Goal: Transaction & Acquisition: Book appointment/travel/reservation

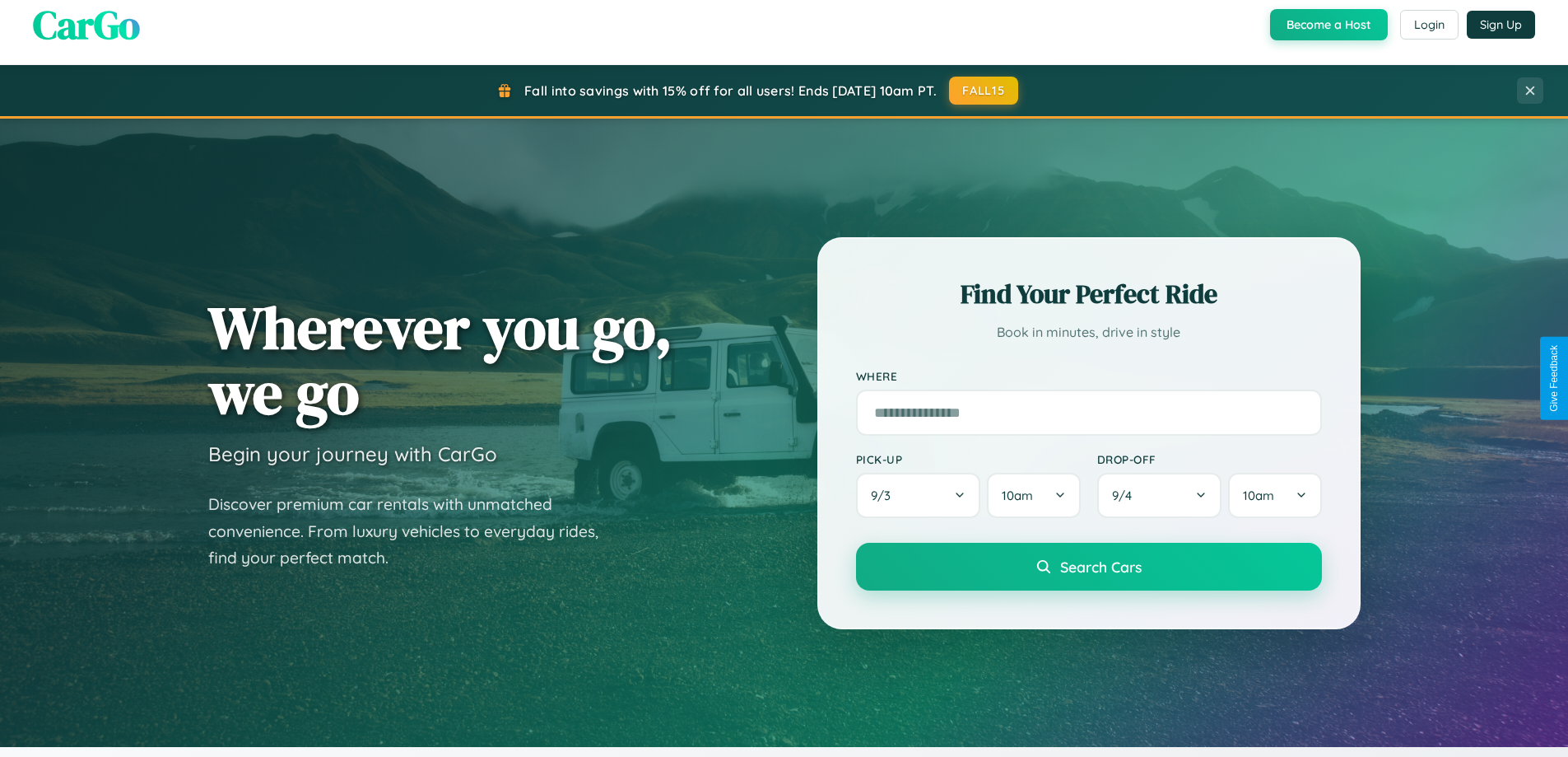
scroll to position [1133, 0]
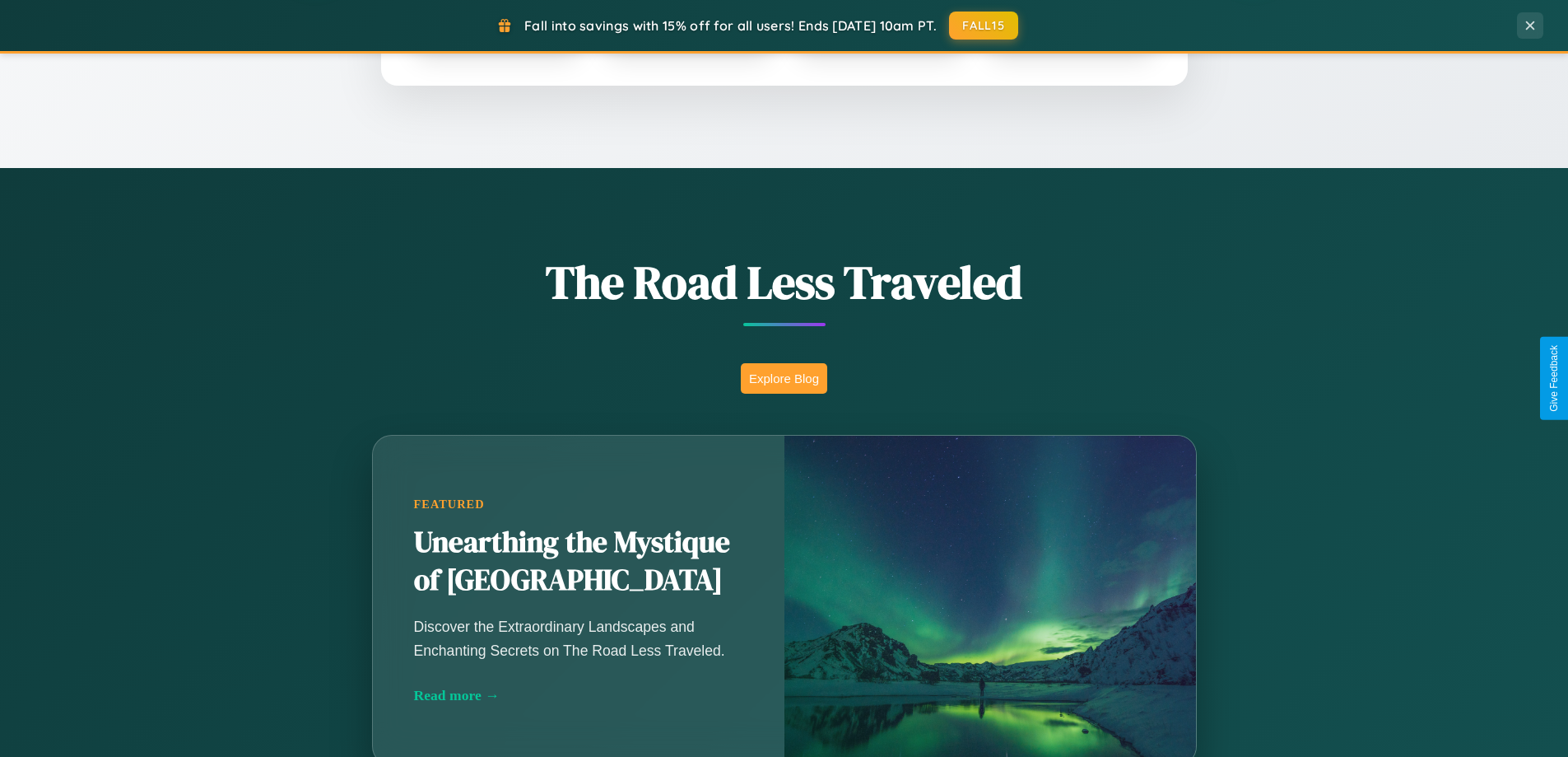
click at [784, 378] on button "Explore Blog" at bounding box center [784, 378] width 87 height 30
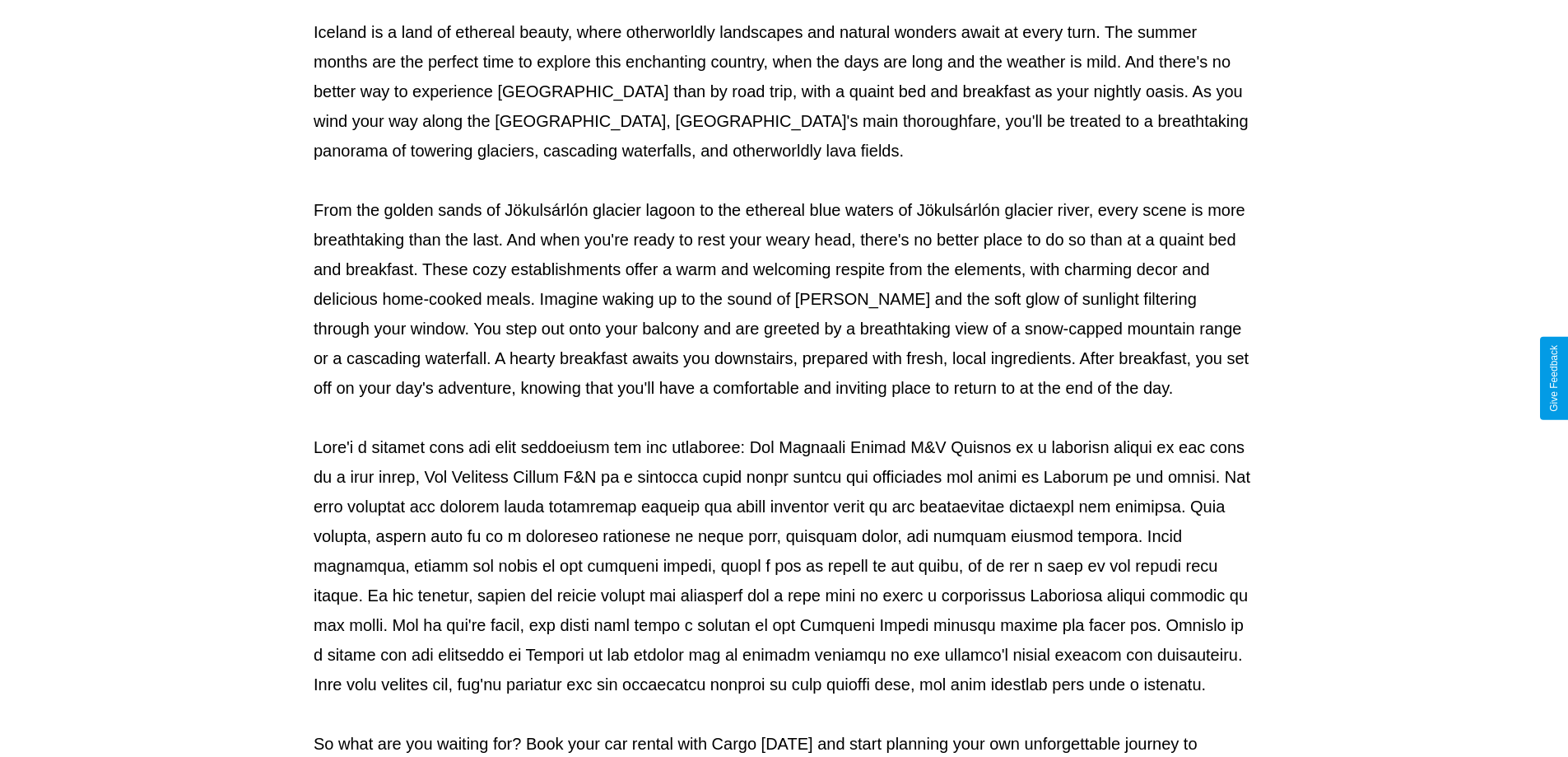
scroll to position [533, 0]
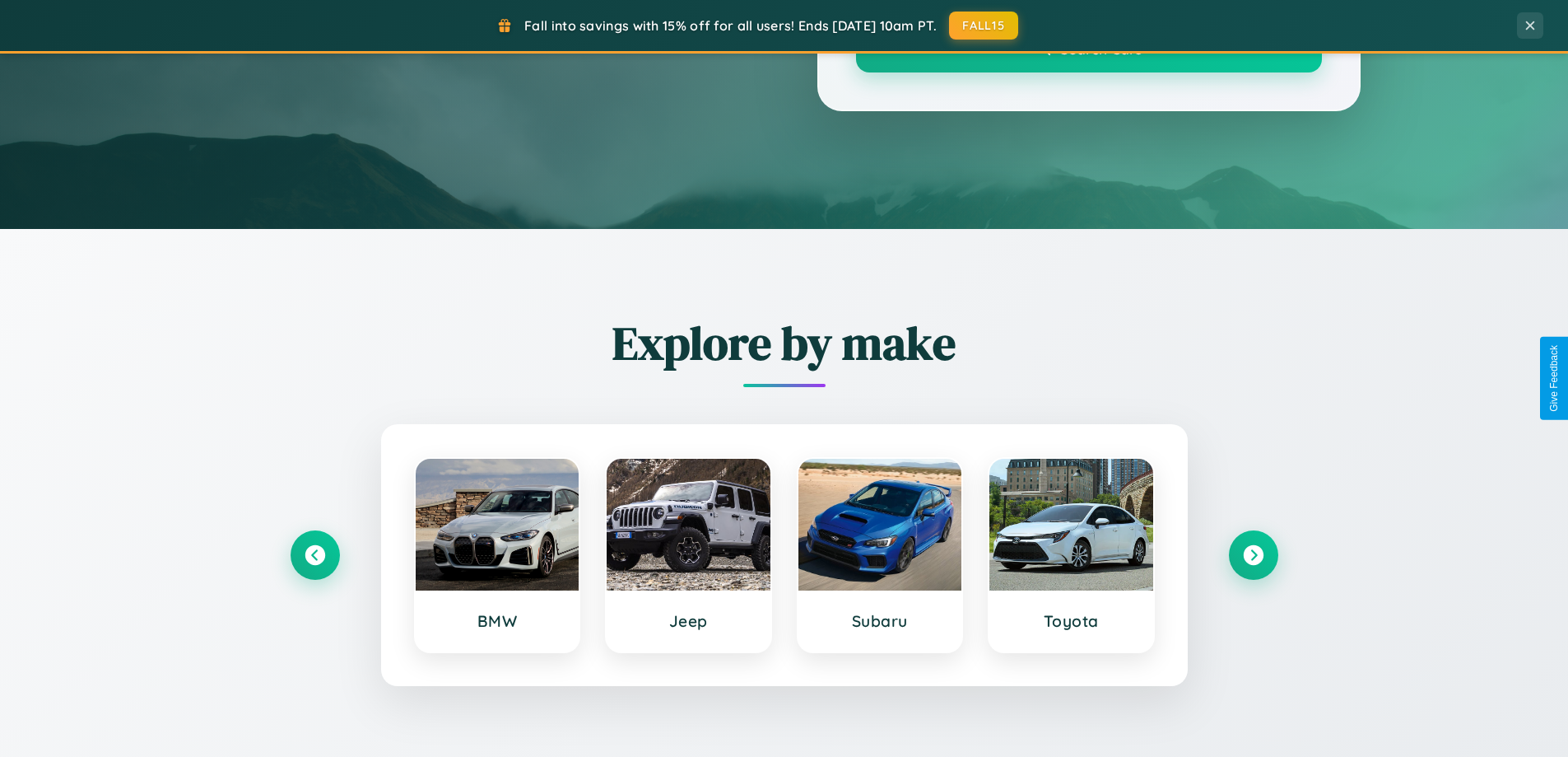
scroll to position [1133, 0]
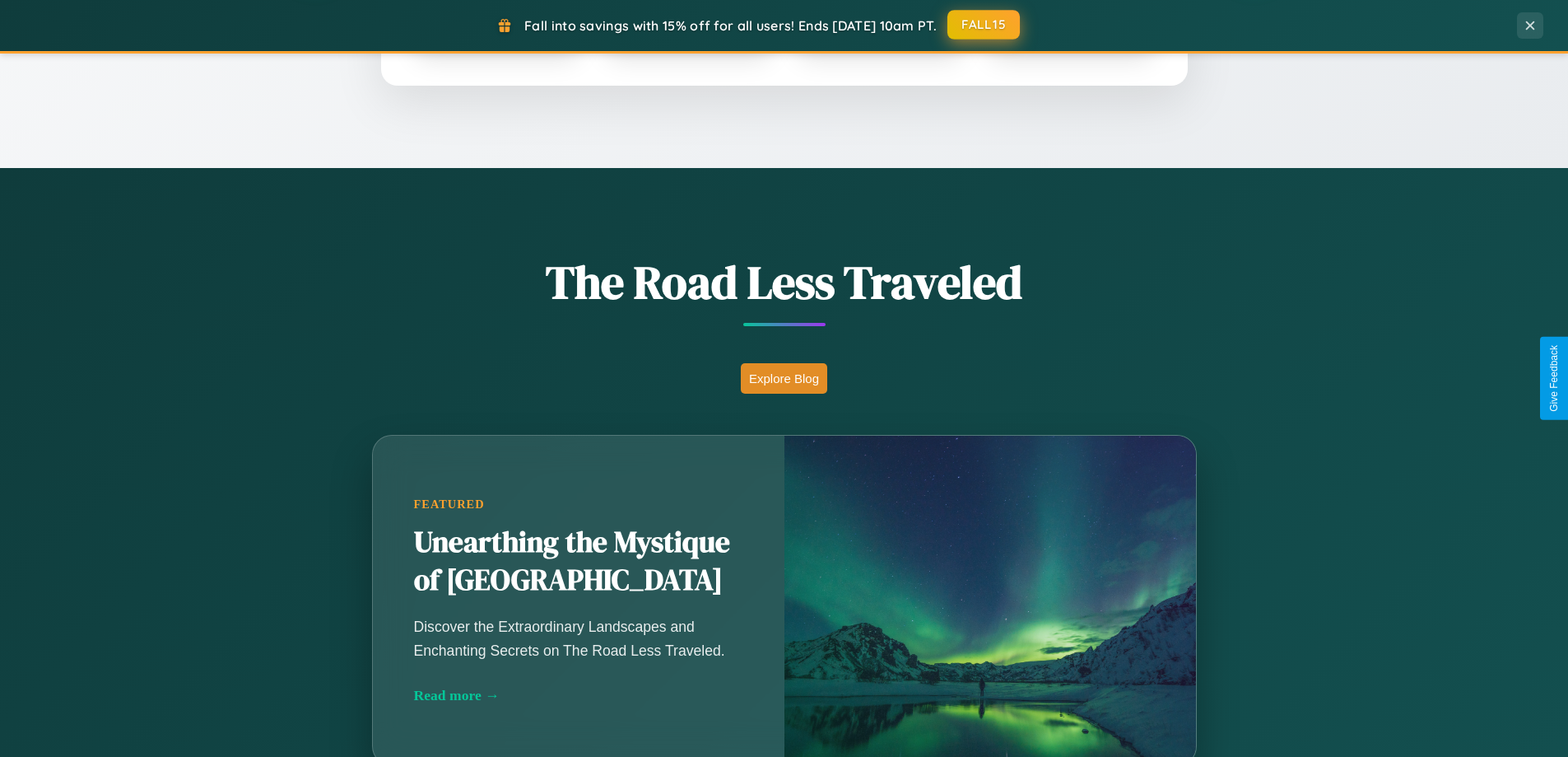
click at [984, 25] on button "FALL15" at bounding box center [983, 24] width 72 height 30
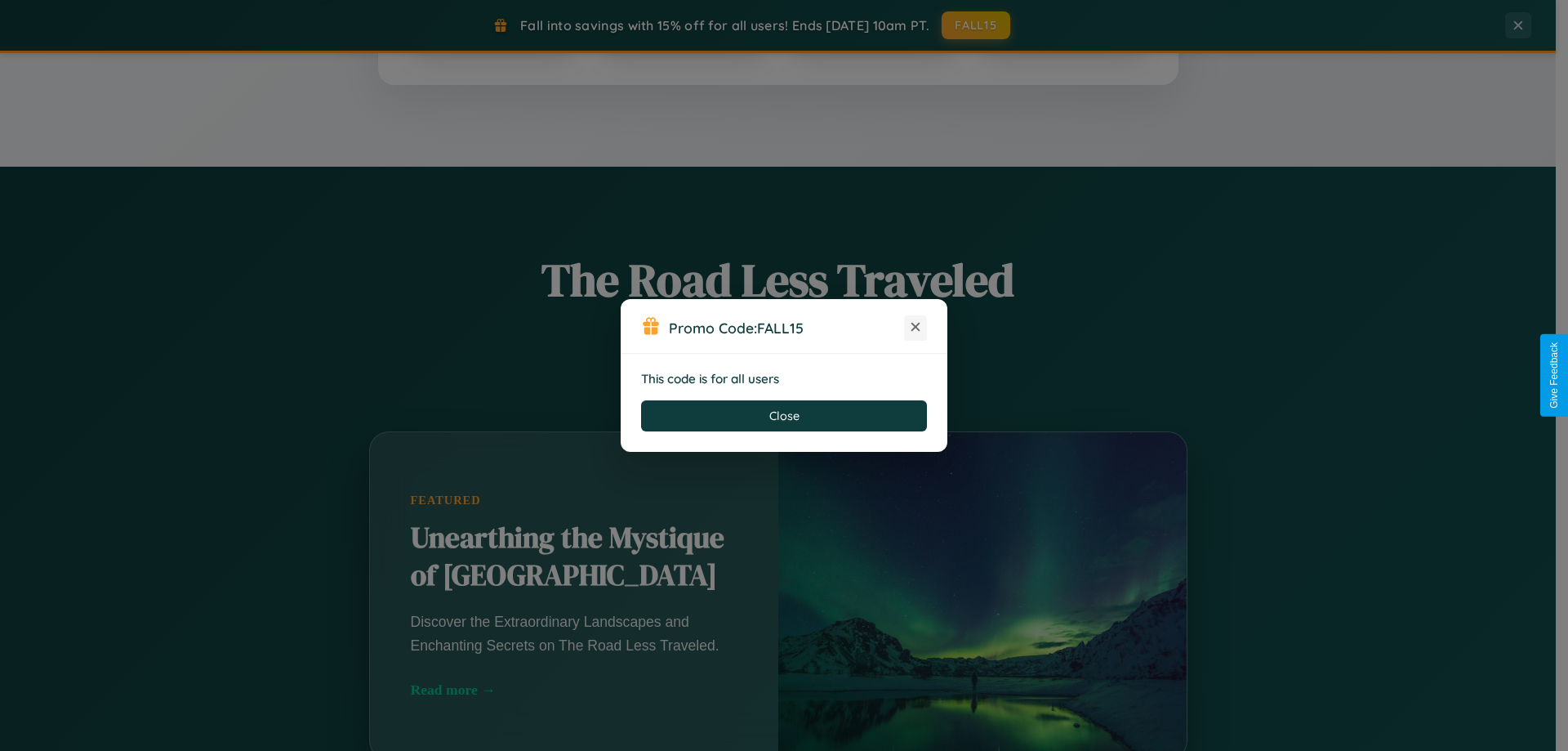
click at [915, 328] on icon at bounding box center [915, 327] width 17 height 17
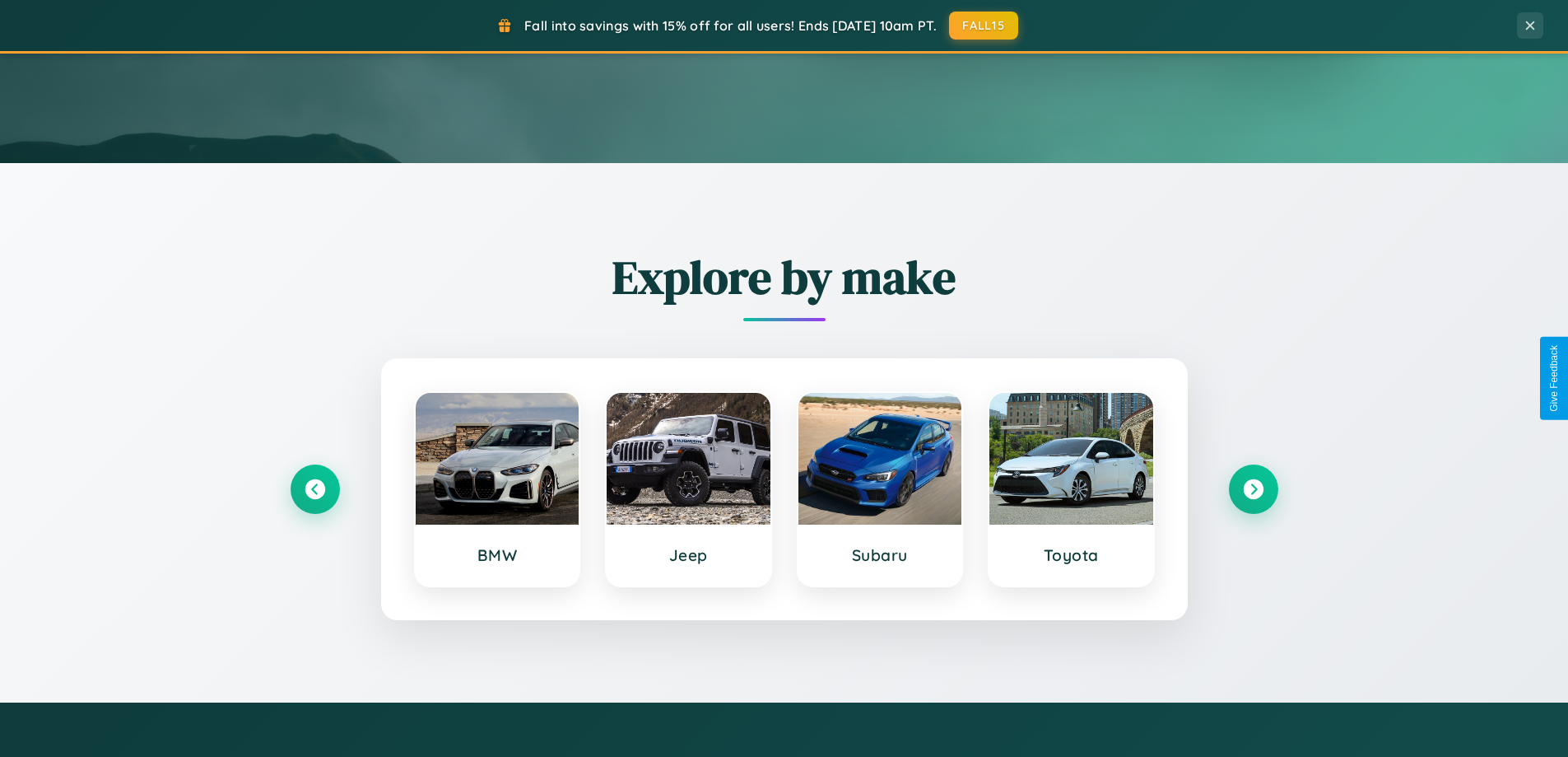
scroll to position [49, 0]
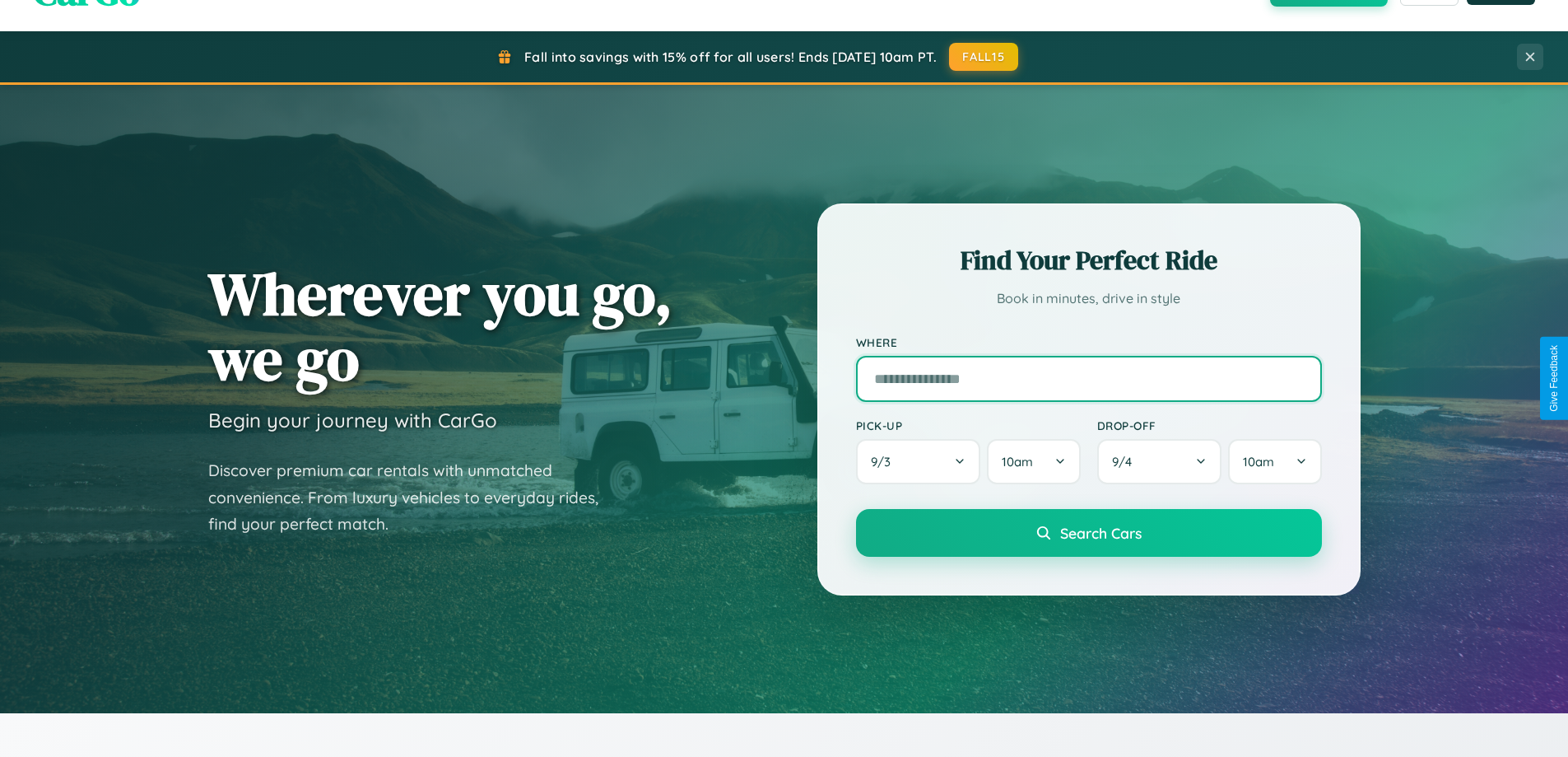
click at [1088, 378] on input "text" at bounding box center [1089, 378] width 466 height 46
type input "******"
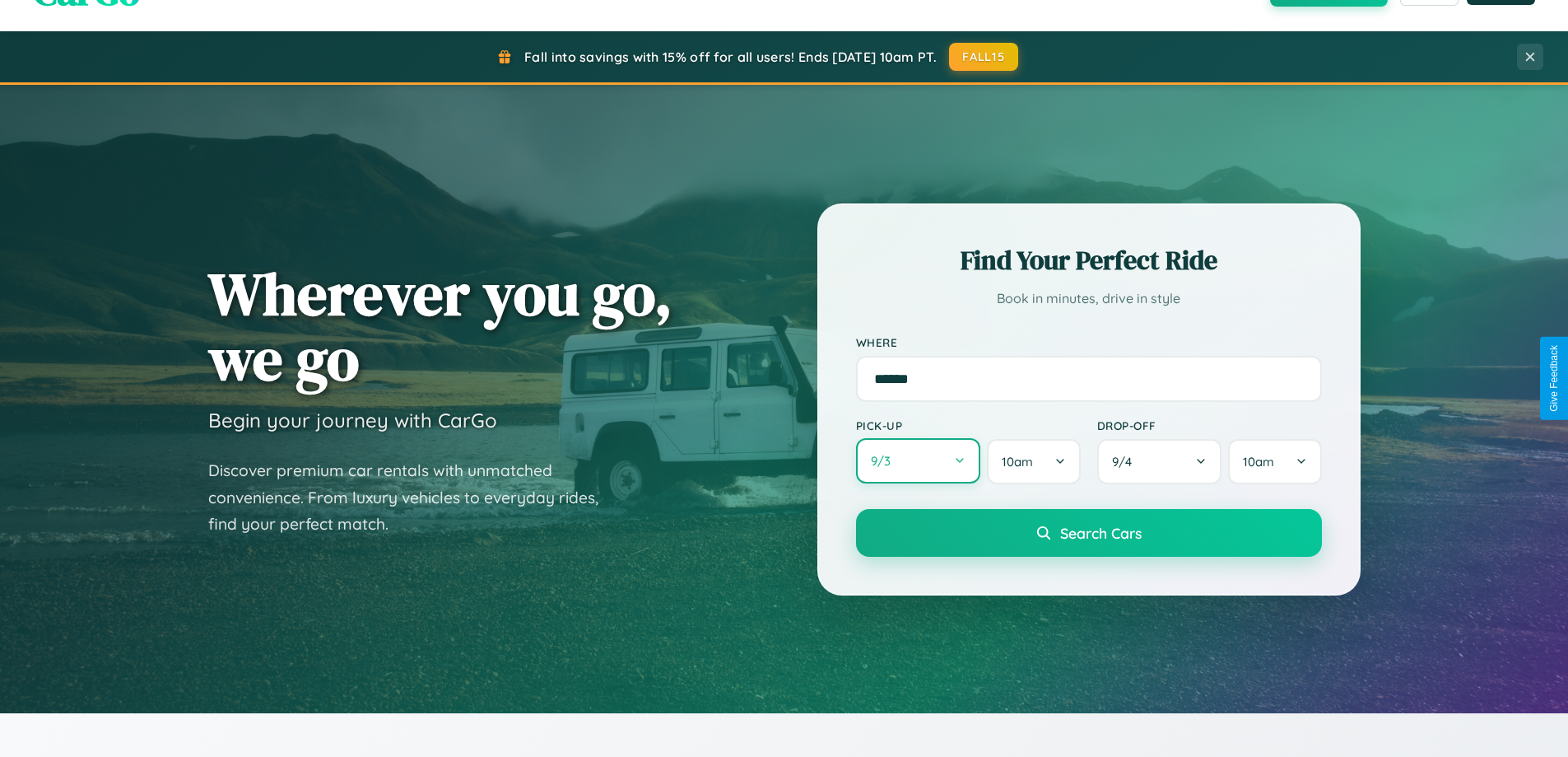
click at [918, 461] on button "9 / 3" at bounding box center [918, 461] width 125 height 46
select select "*"
select select "****"
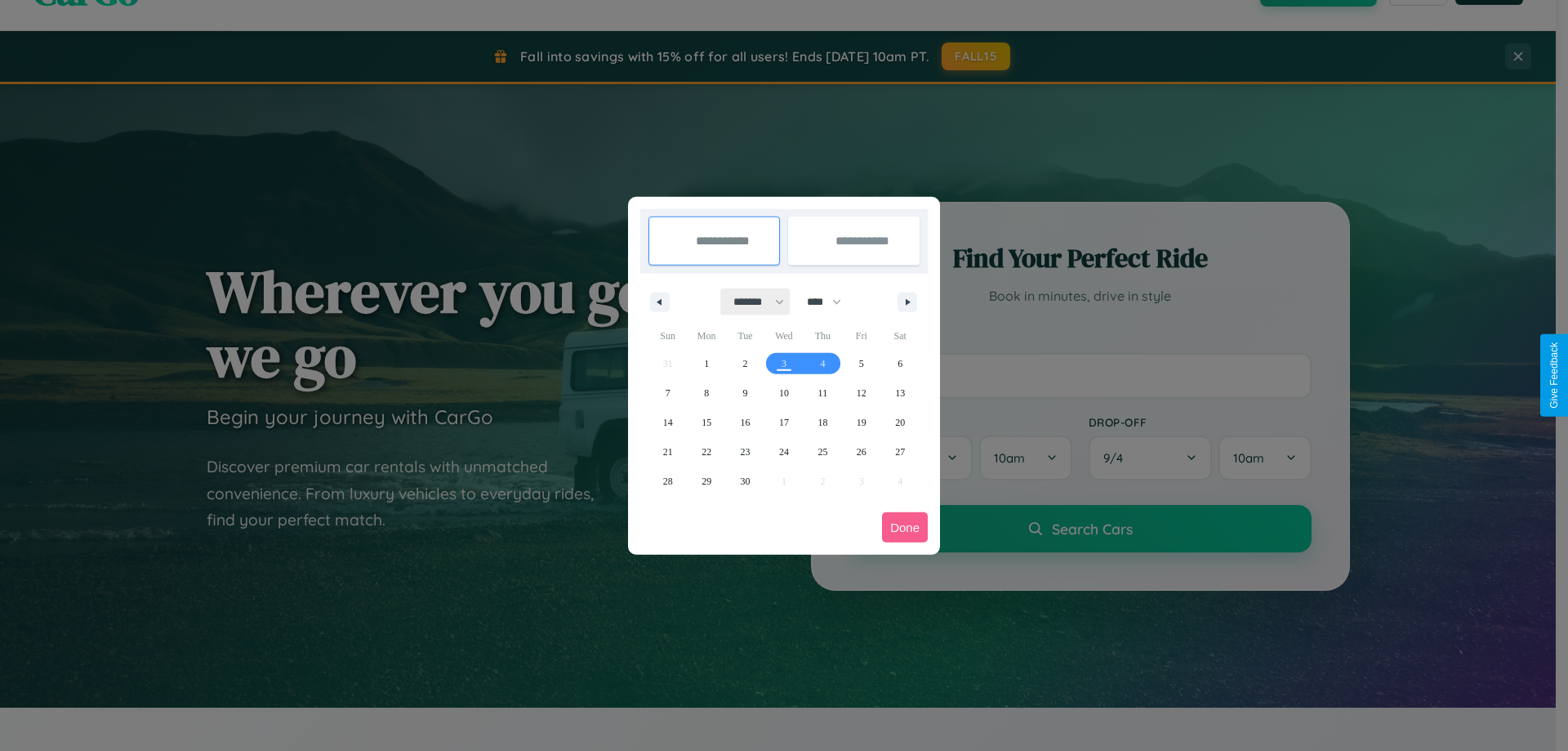
click at [751, 301] on select "******* ******** ***** ***** *** **** **** ****** ********* ******* ******** **…" at bounding box center [756, 302] width 69 height 27
select select "**"
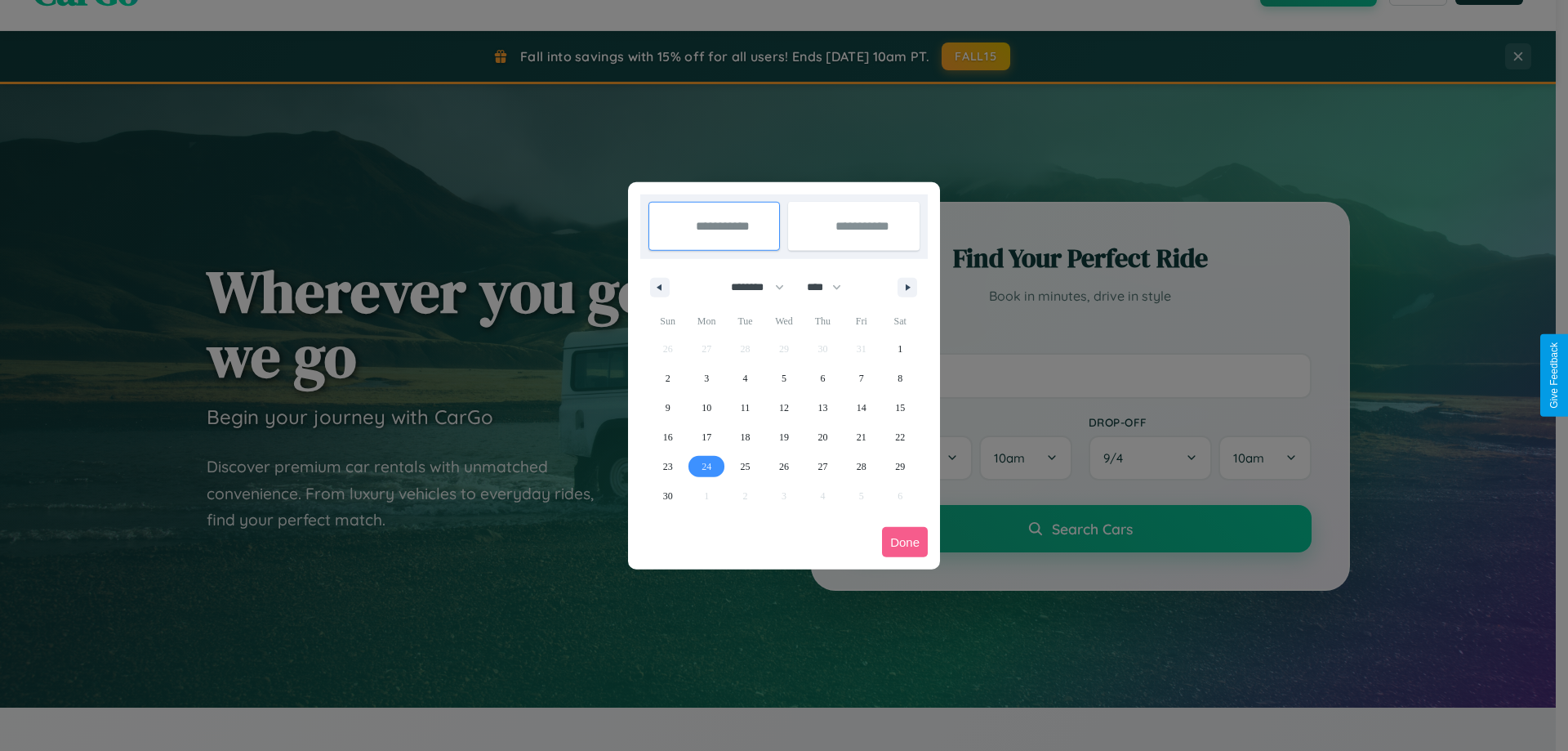
click at [706, 466] on span "24" at bounding box center [706, 466] width 10 height 29
type input "**********"
click at [907, 287] on icon "button" at bounding box center [910, 288] width 8 height 7
select select "**"
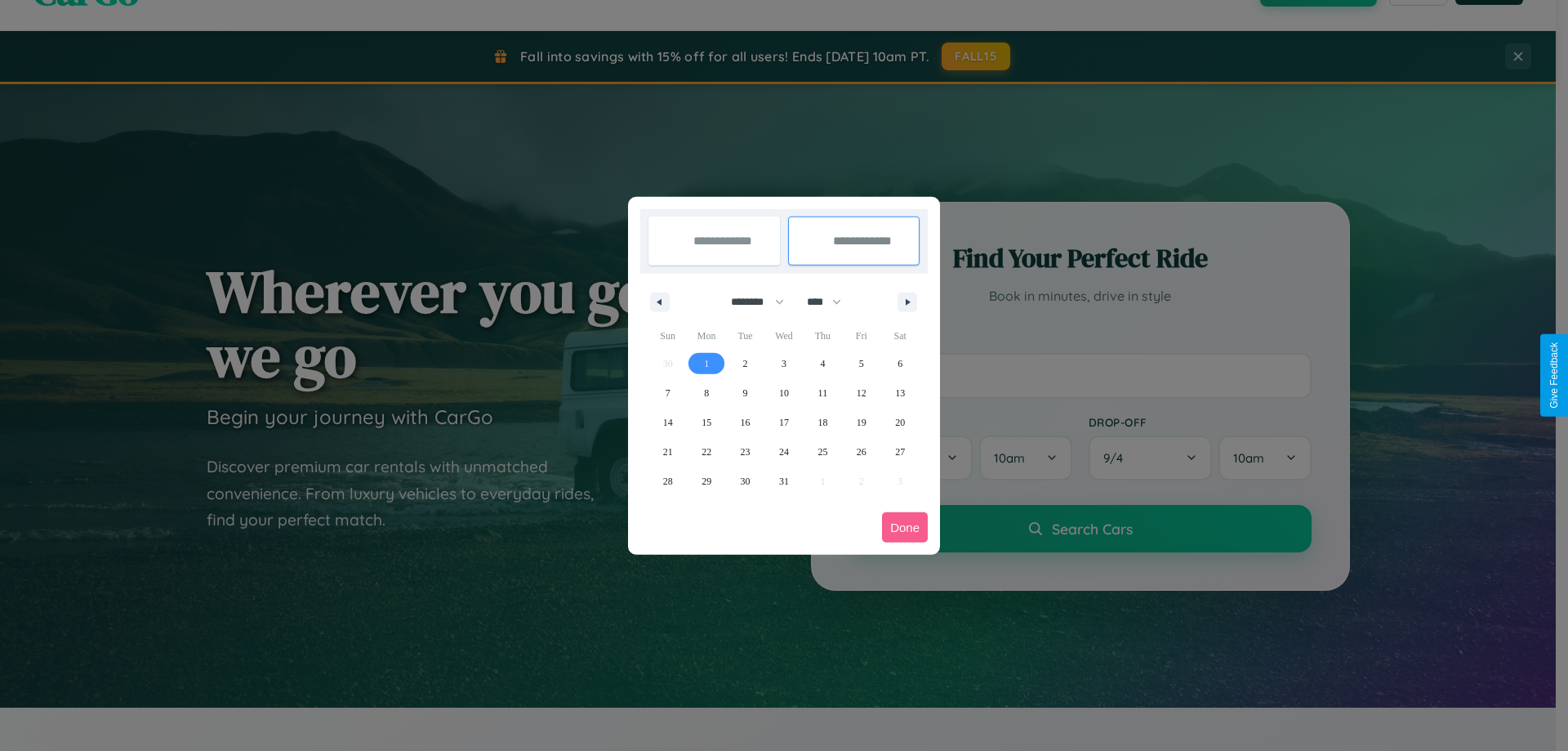
click at [706, 363] on span "1" at bounding box center [706, 363] width 5 height 29
type input "**********"
select select "**"
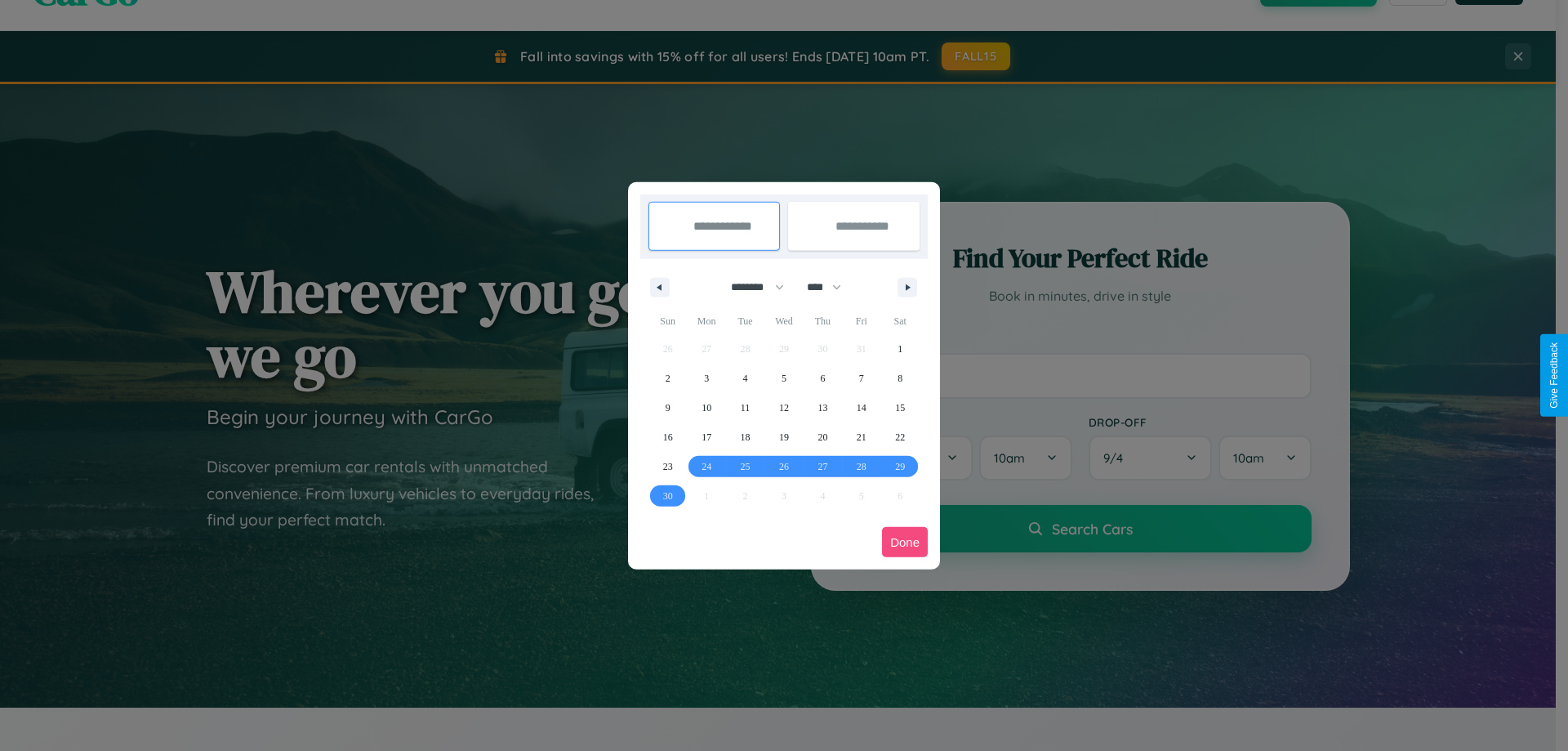
click at [904, 542] on button "Done" at bounding box center [904, 542] width 46 height 30
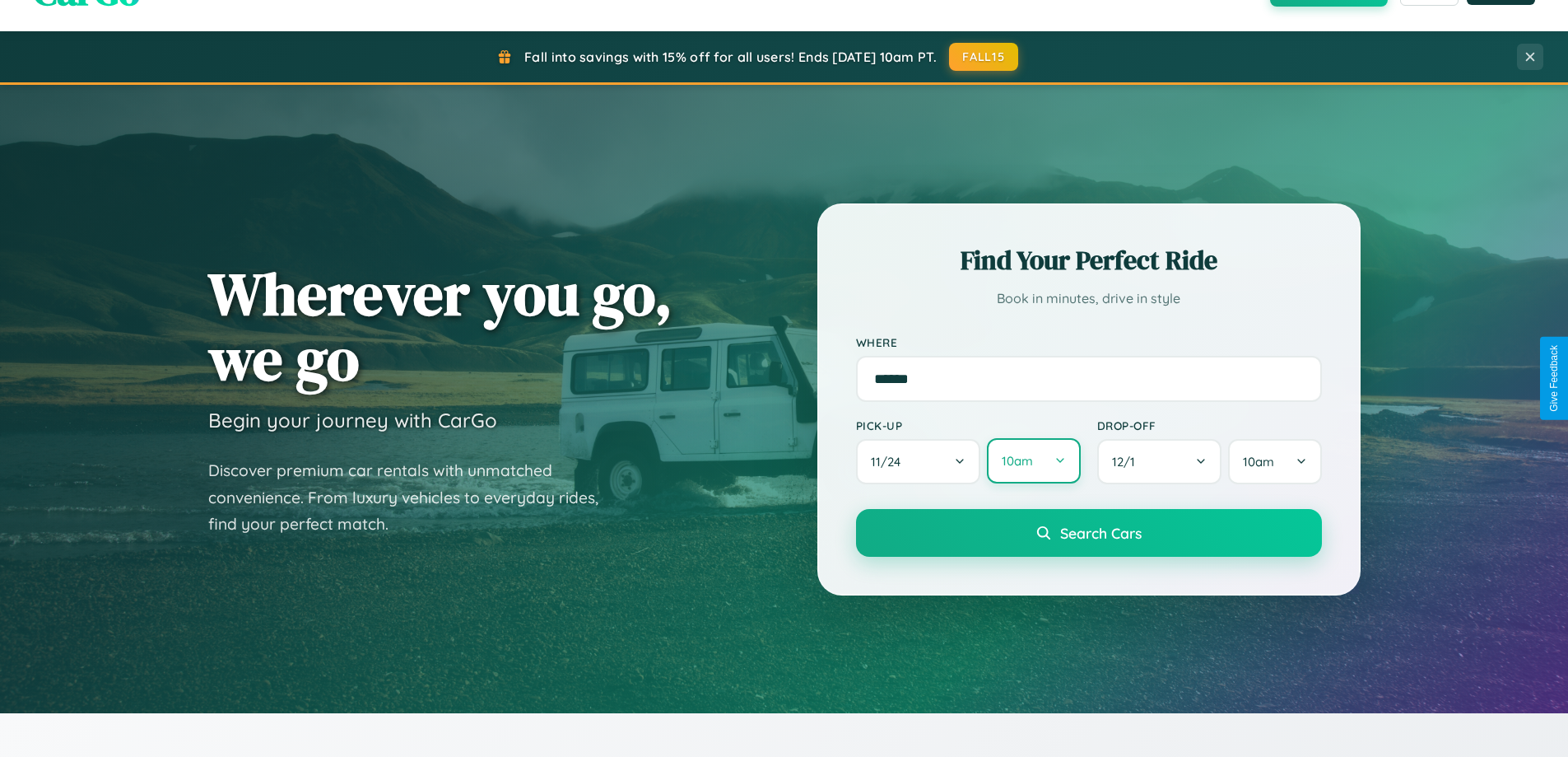
click at [1033, 462] on button "10am" at bounding box center [1033, 461] width 93 height 46
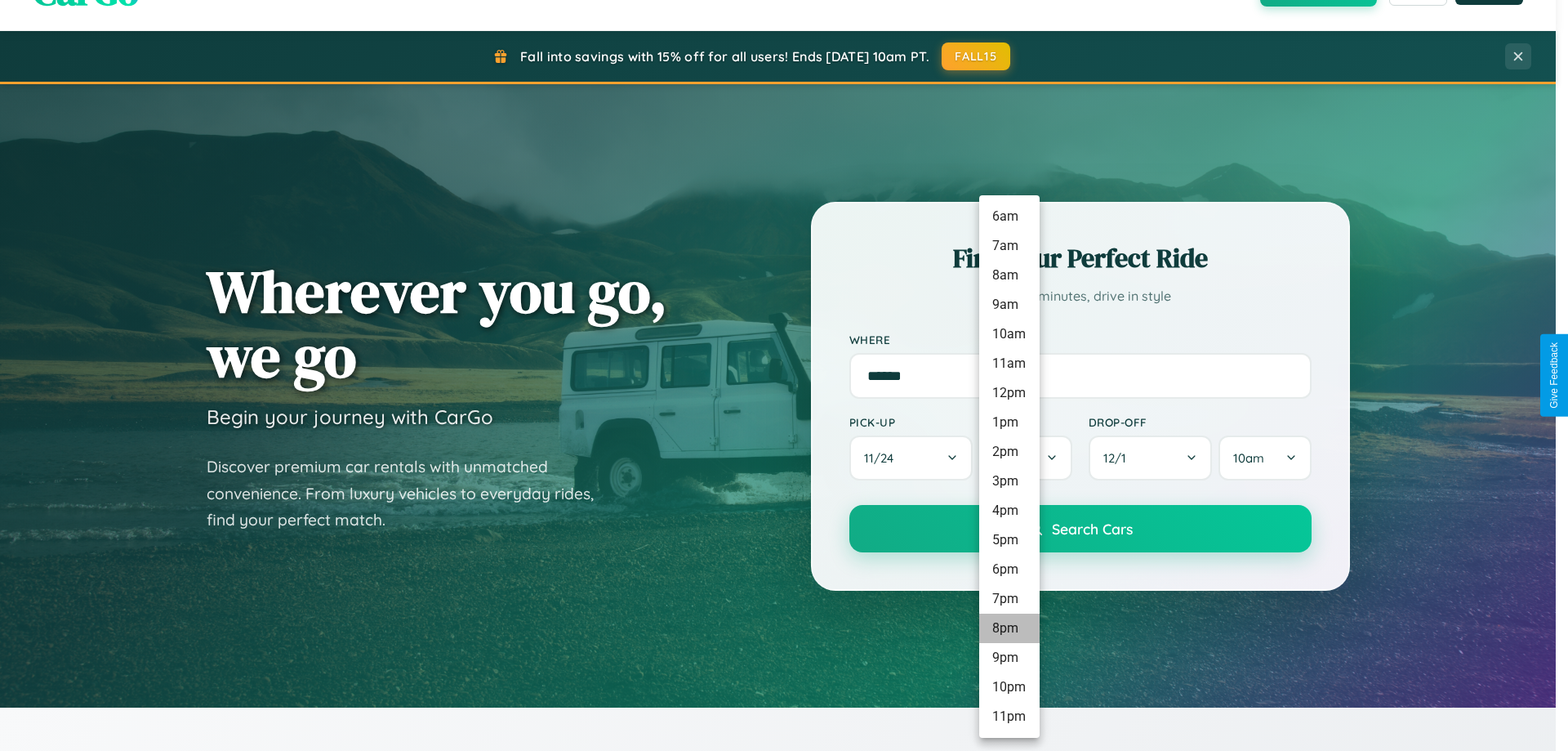
click at [1008, 628] on li "8pm" at bounding box center [1009, 628] width 60 height 29
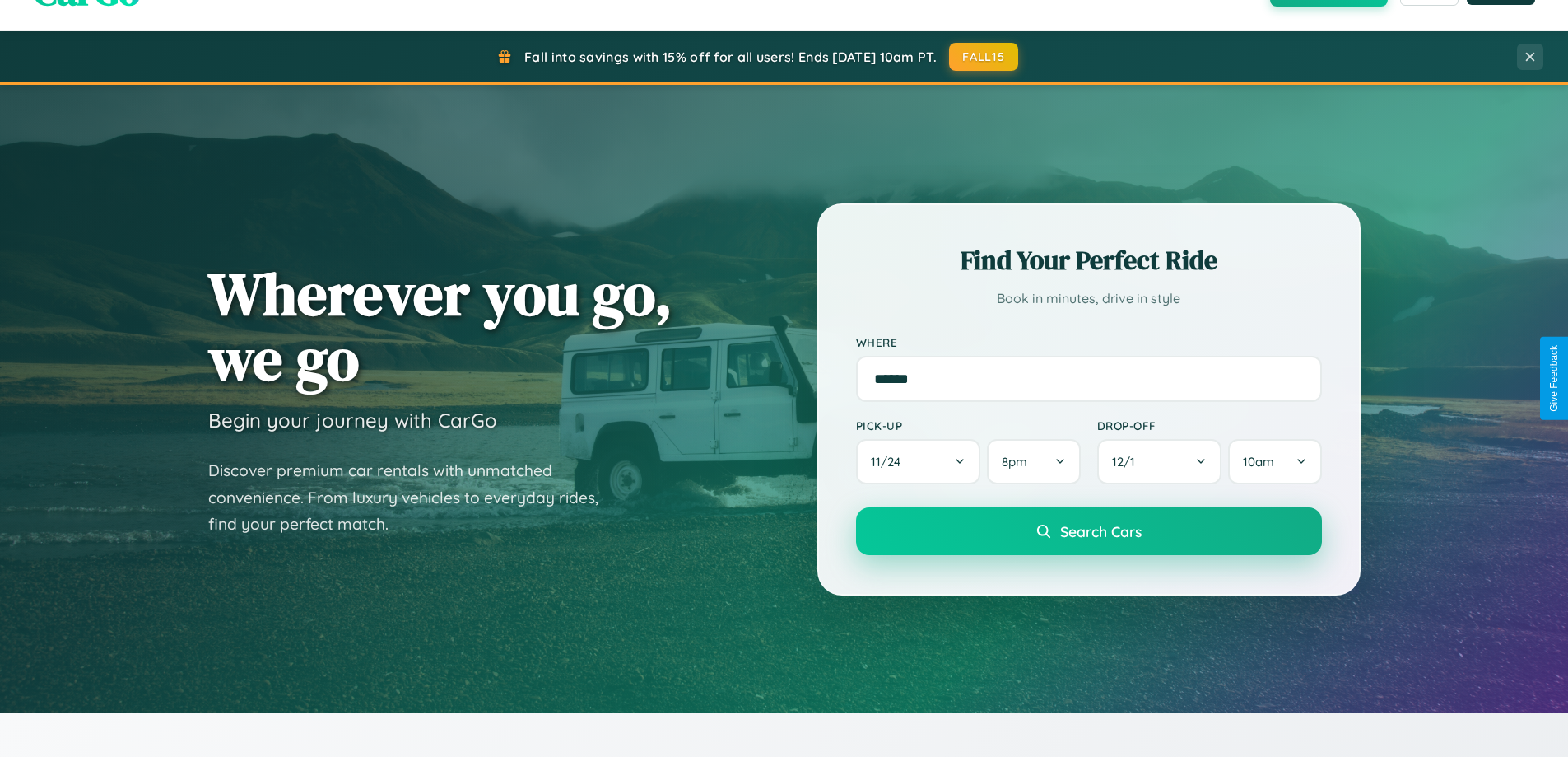
click at [1088, 533] on span "Search Cars" at bounding box center [1100, 530] width 82 height 18
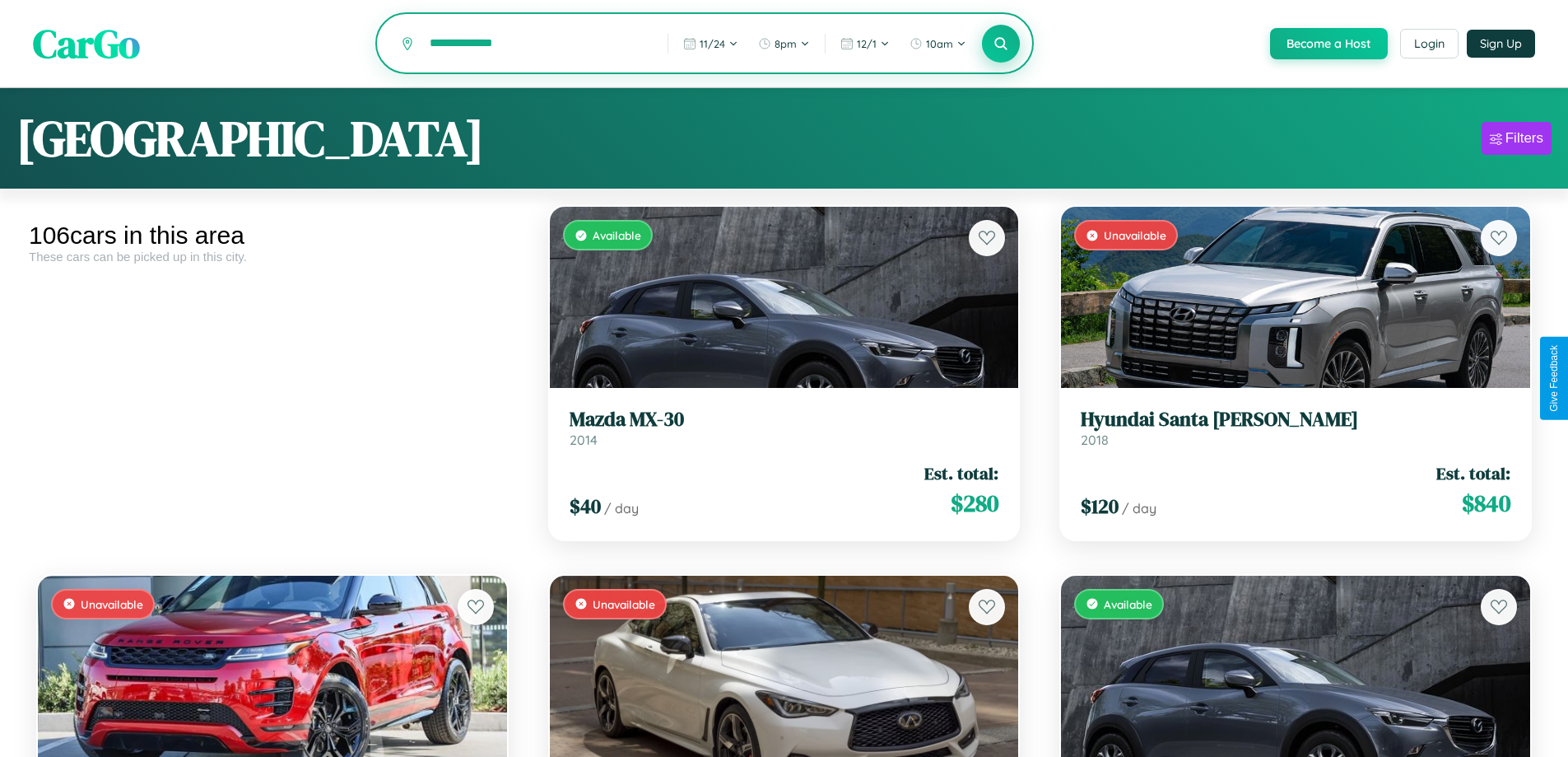
type input "**********"
click at [1000, 45] on icon at bounding box center [1001, 43] width 16 height 16
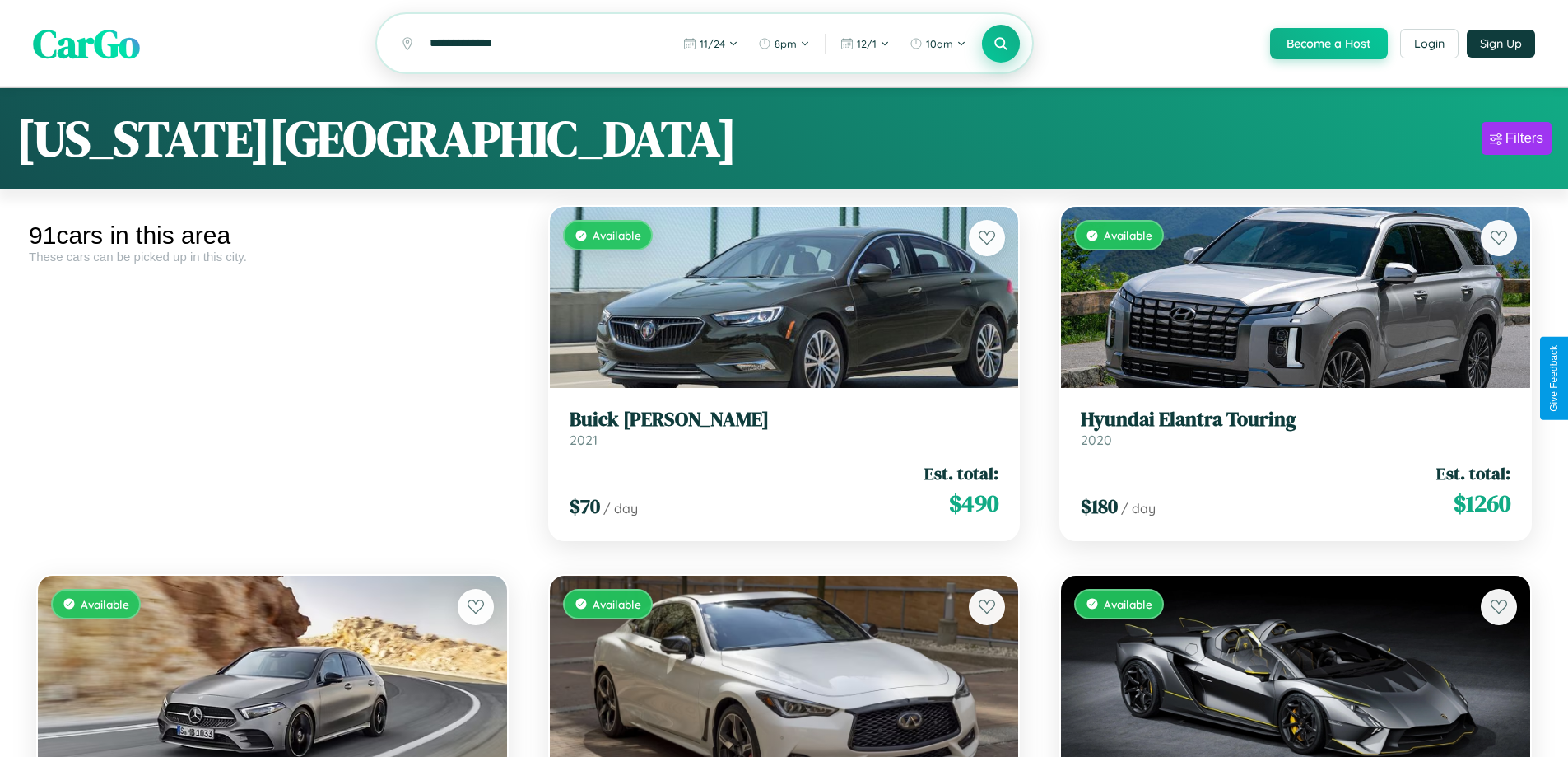
scroll to position [4288, 0]
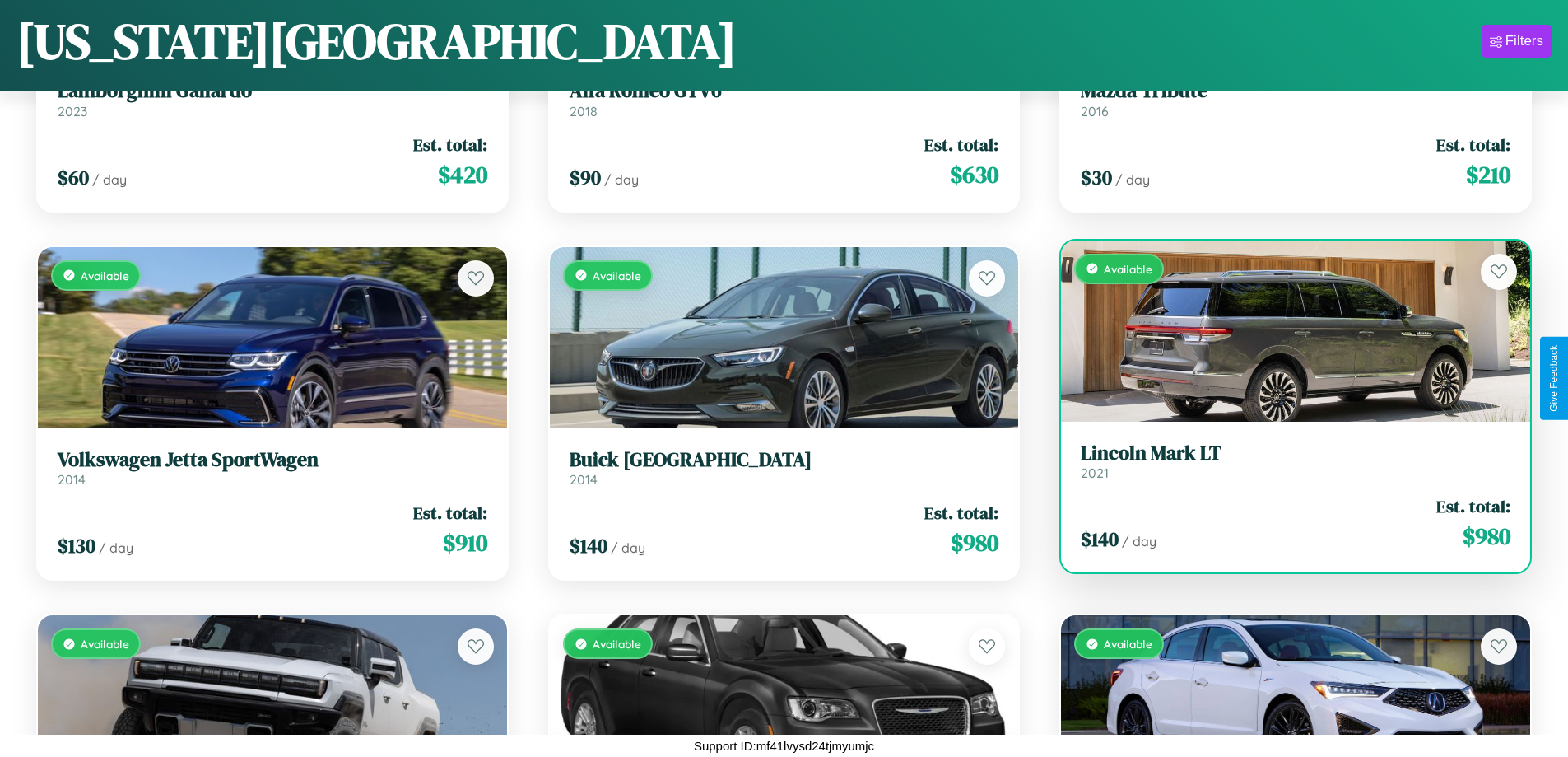
click at [1285, 464] on link "Lincoln Mark LT 2021" at bounding box center [1296, 462] width 430 height 40
click at [1285, 460] on h3 "Lincoln Mark LT" at bounding box center [1296, 454] width 430 height 24
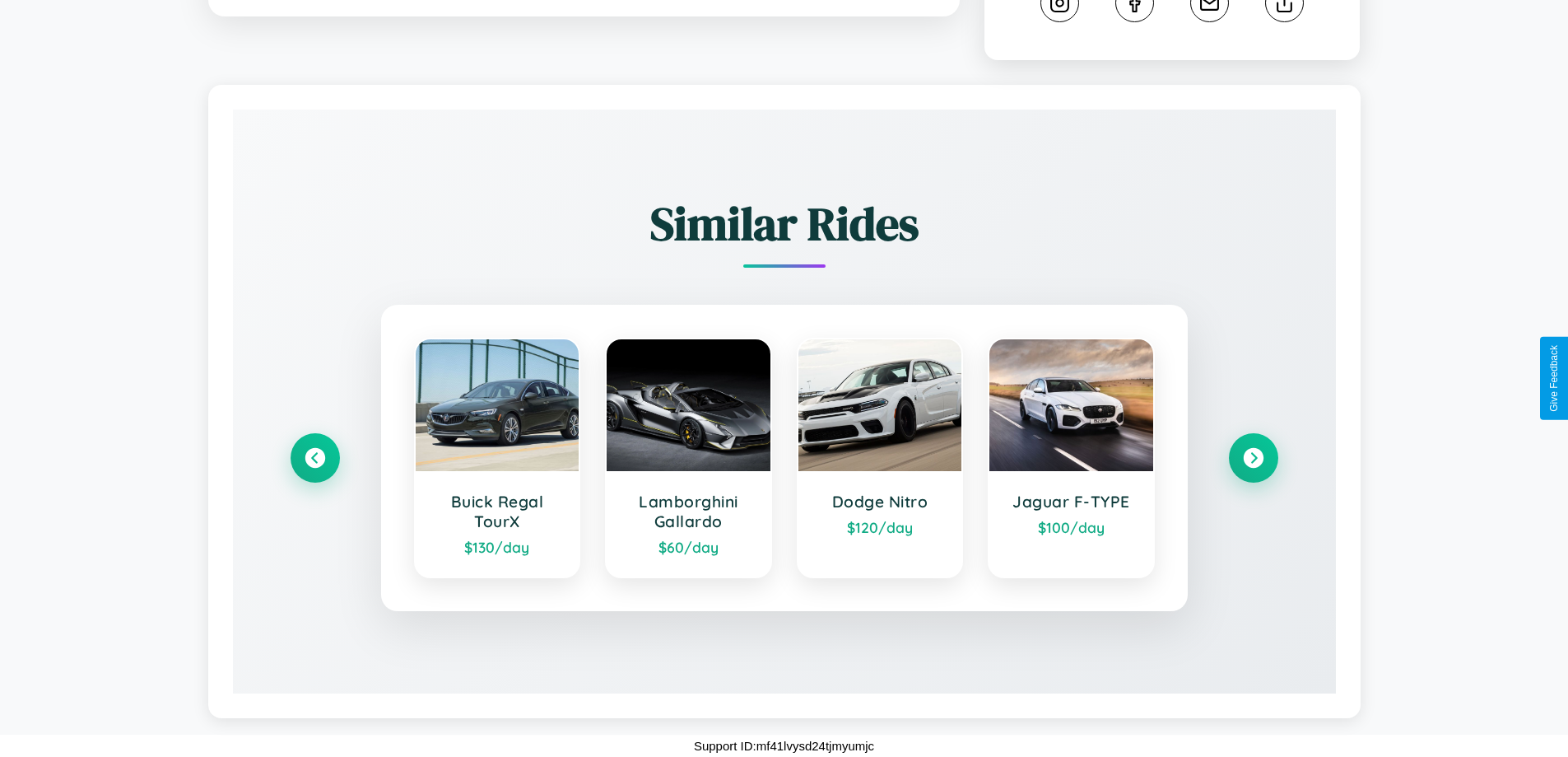
scroll to position [933, 0]
click at [314, 458] on icon at bounding box center [314, 458] width 22 height 22
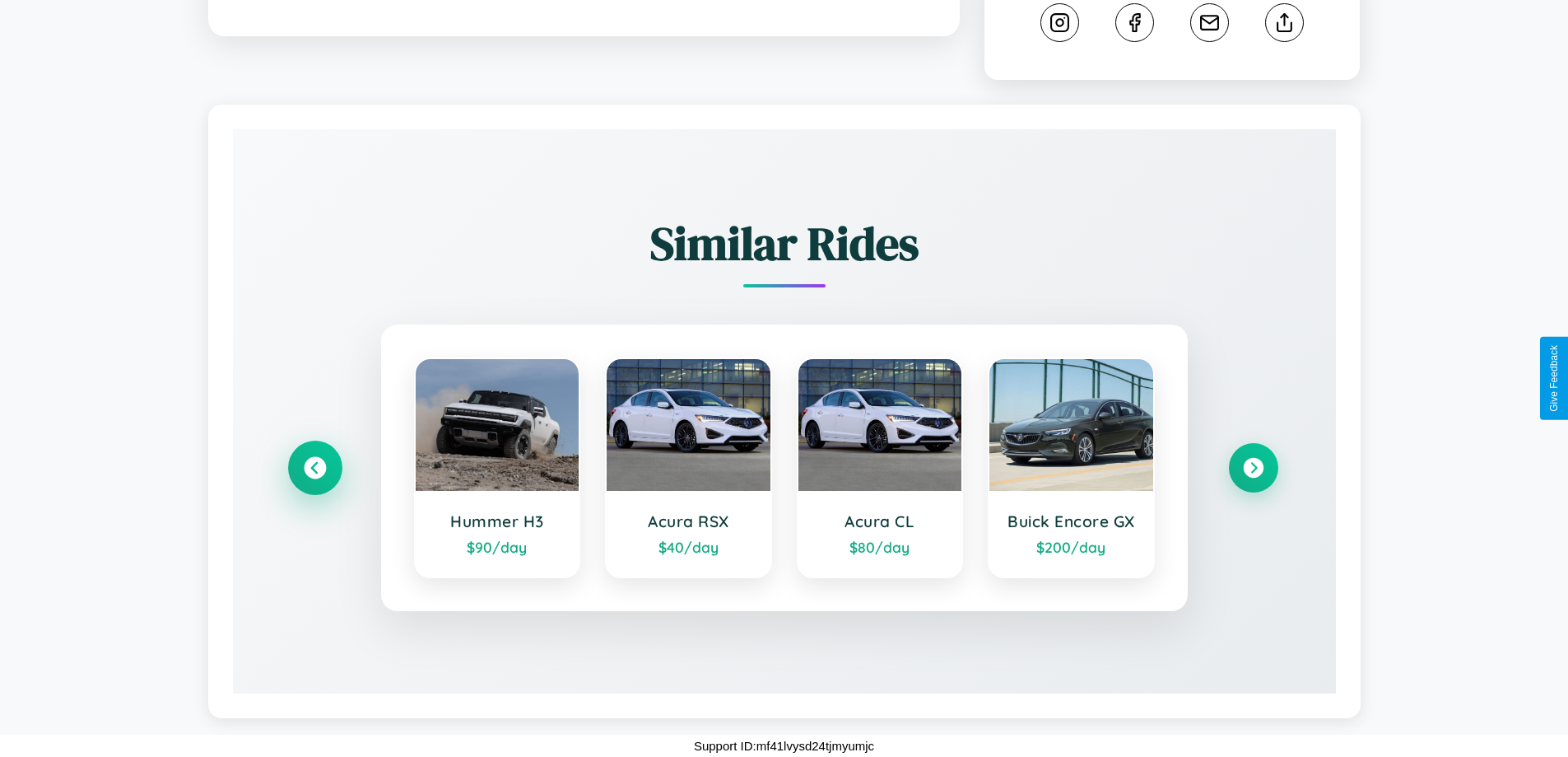
click at [314, 468] on icon at bounding box center [314, 468] width 22 height 22
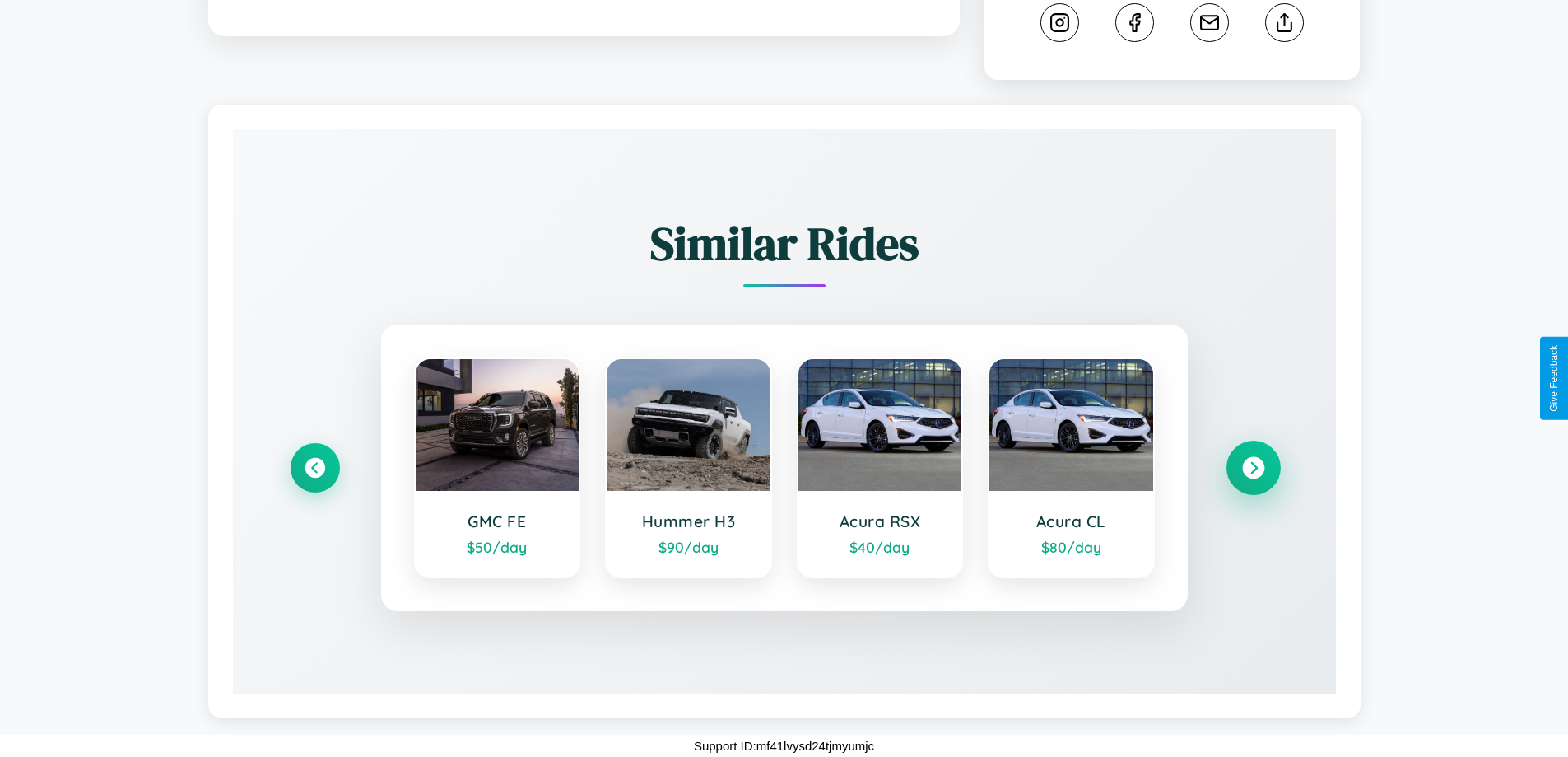
click at [1253, 467] on icon at bounding box center [1253, 468] width 22 height 22
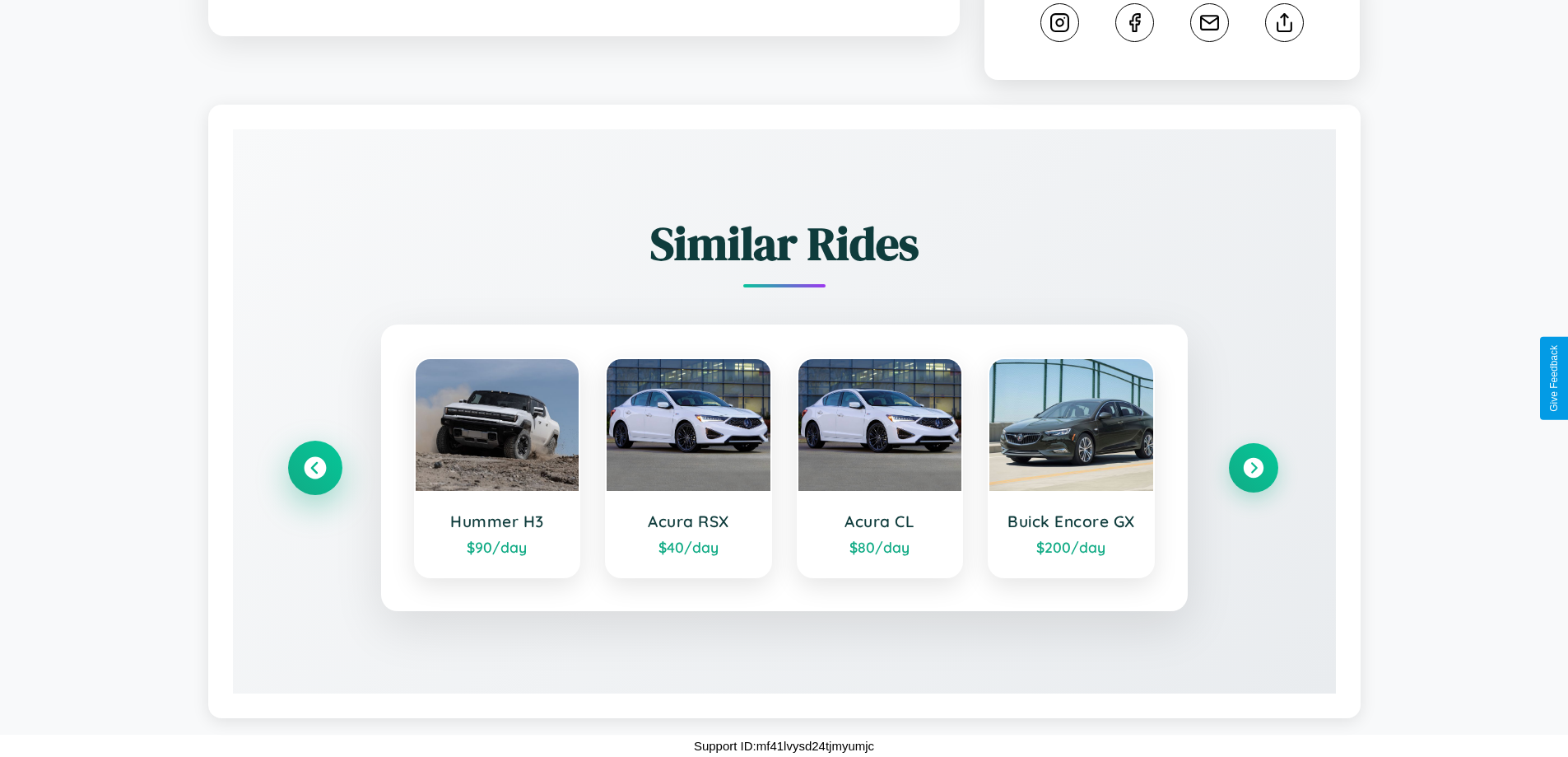
click at [314, 468] on icon at bounding box center [314, 468] width 22 height 22
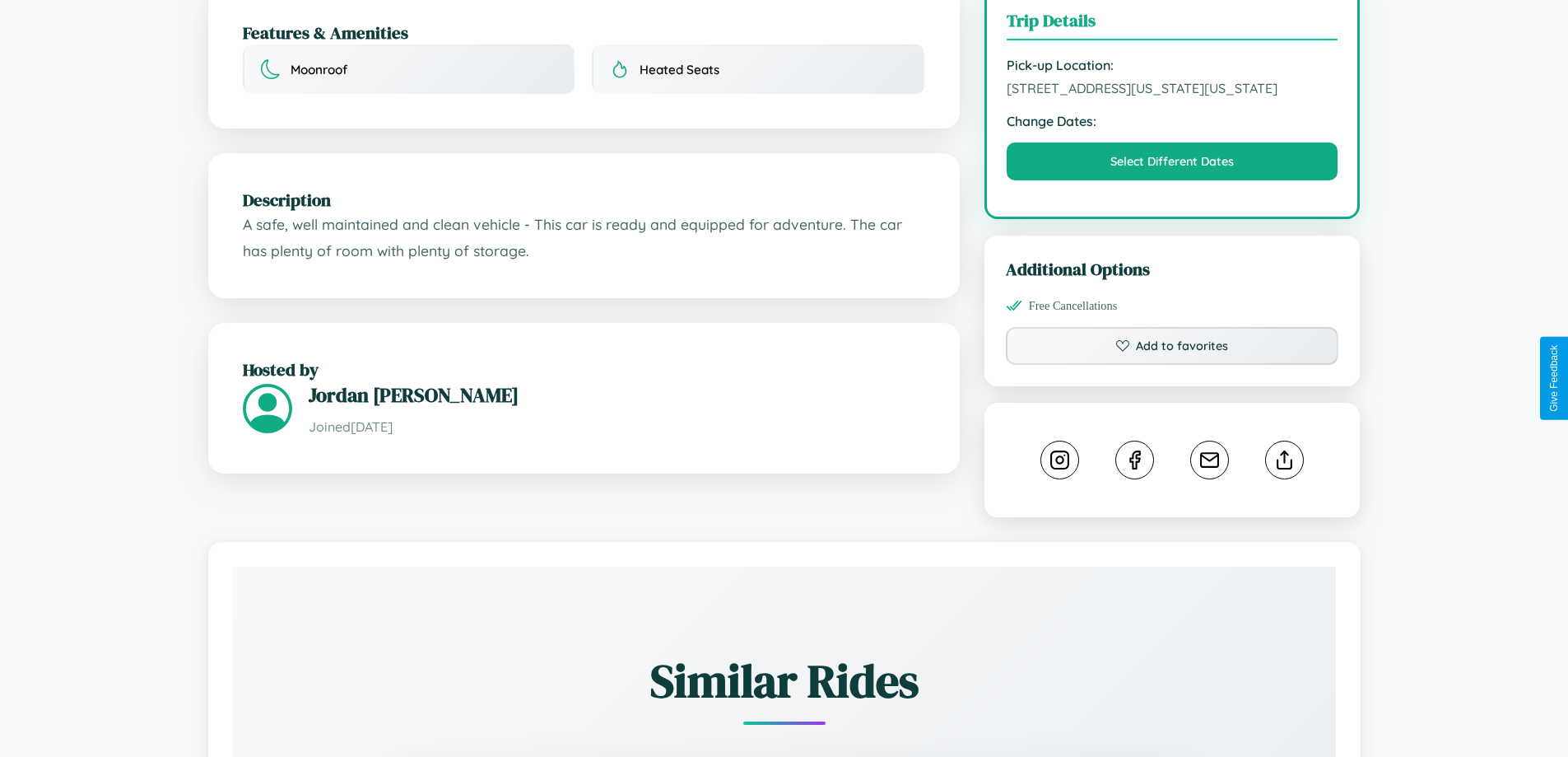
scroll to position [444, 0]
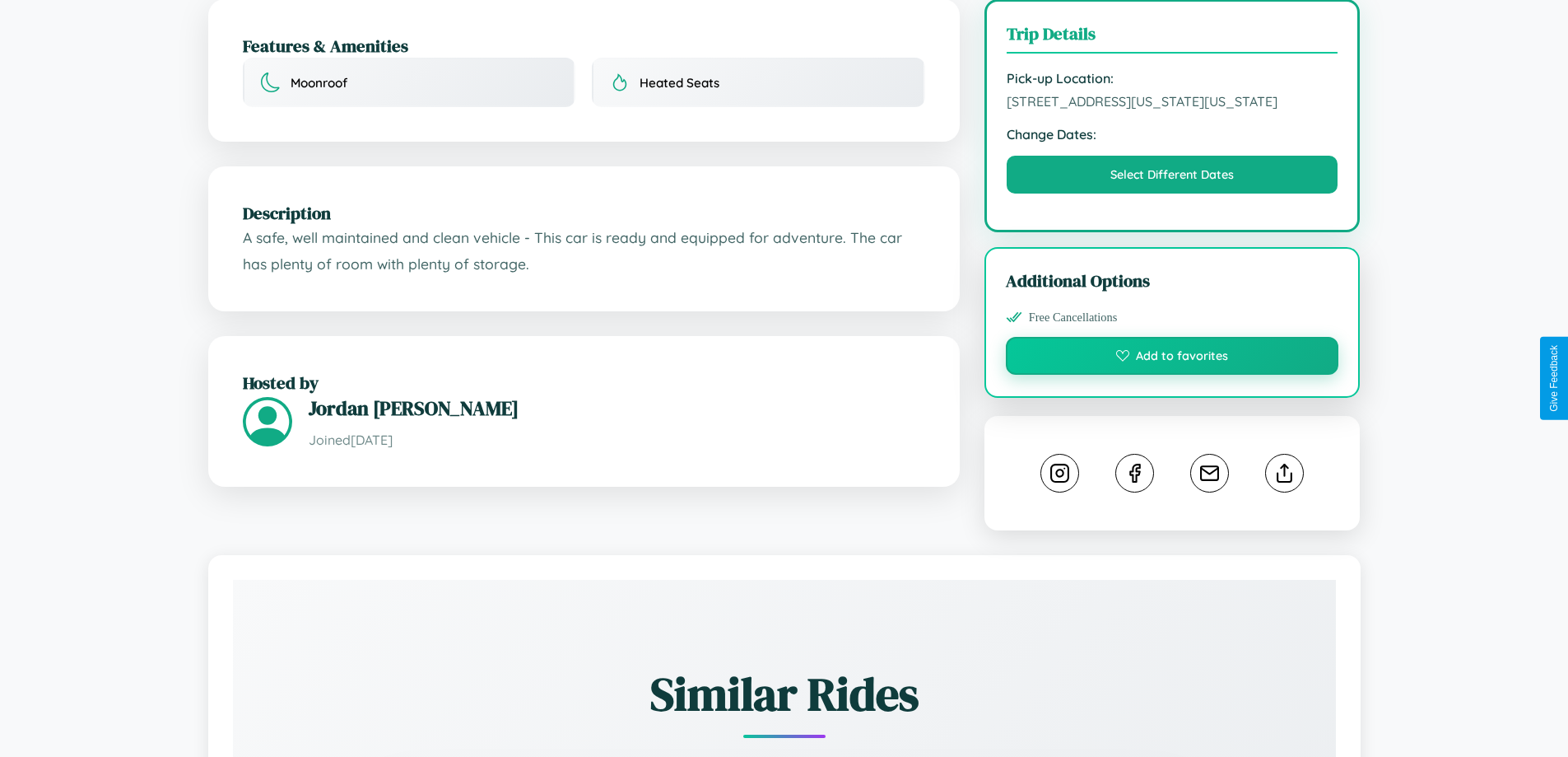
click at [1172, 374] on button "Add to favorites" at bounding box center [1173, 356] width 334 height 38
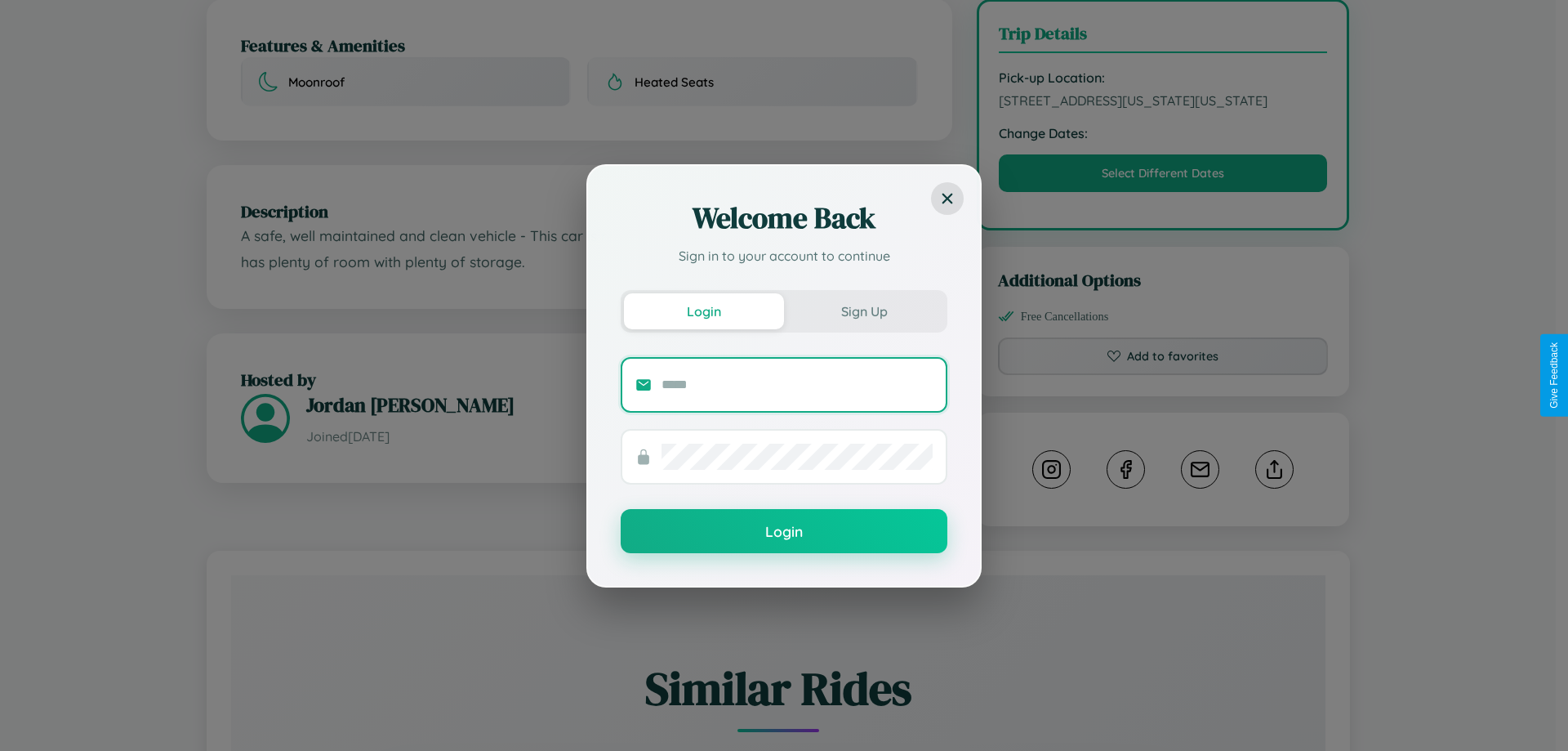
click at [797, 384] on input "text" at bounding box center [797, 384] width 271 height 26
type input "**********"
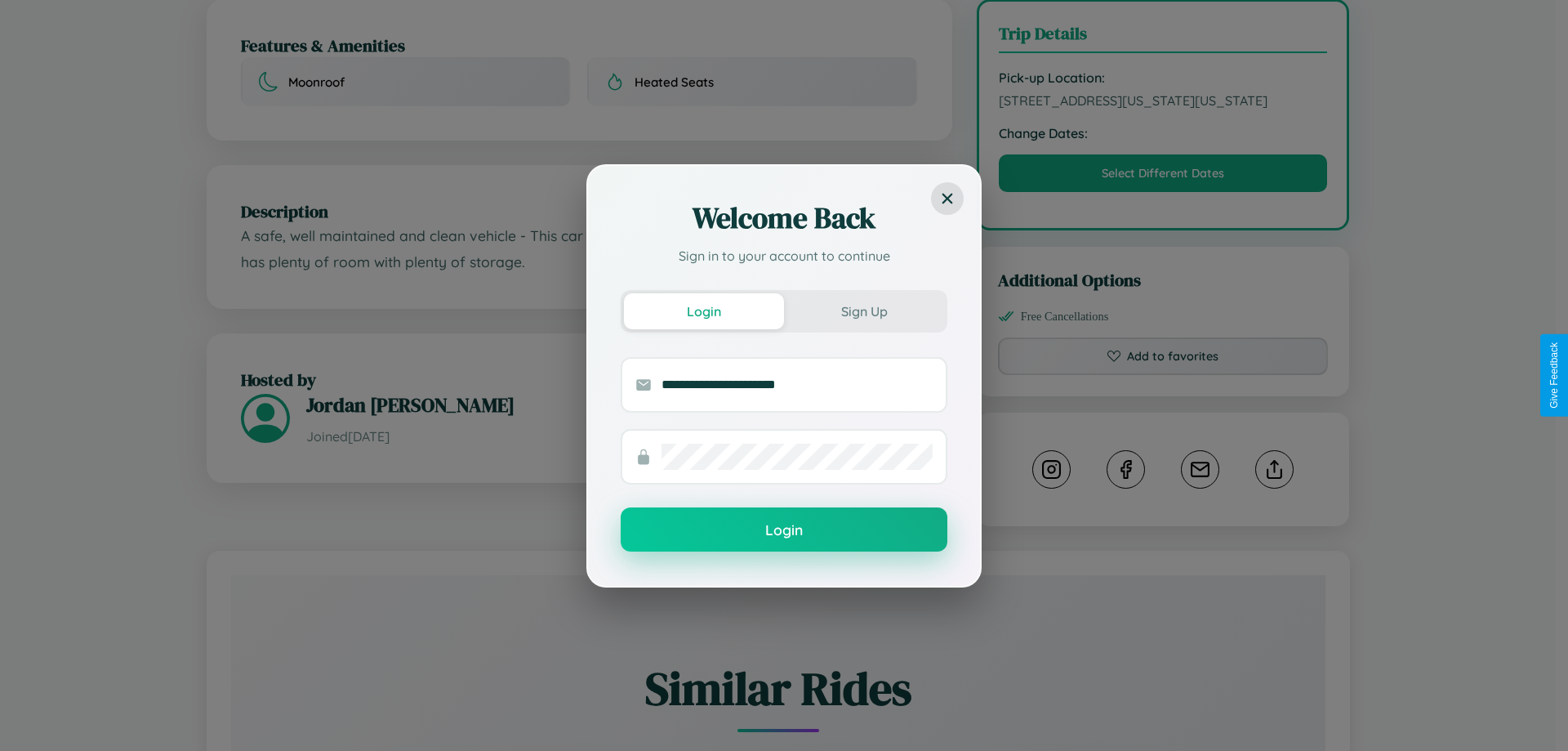
click at [784, 529] on button "Login" at bounding box center [783, 529] width 327 height 44
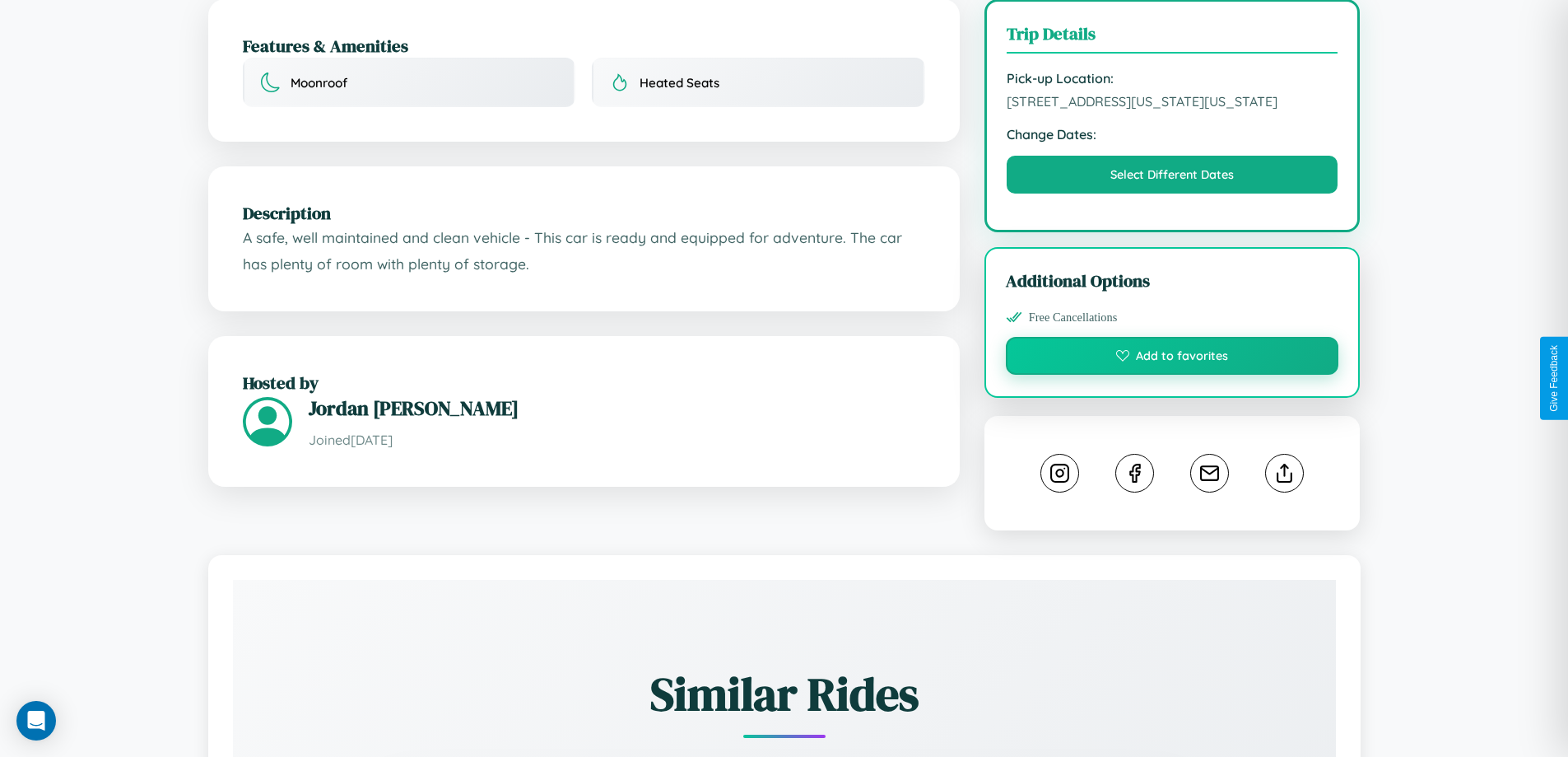
click at [1172, 374] on button "Add to favorites" at bounding box center [1173, 356] width 334 height 38
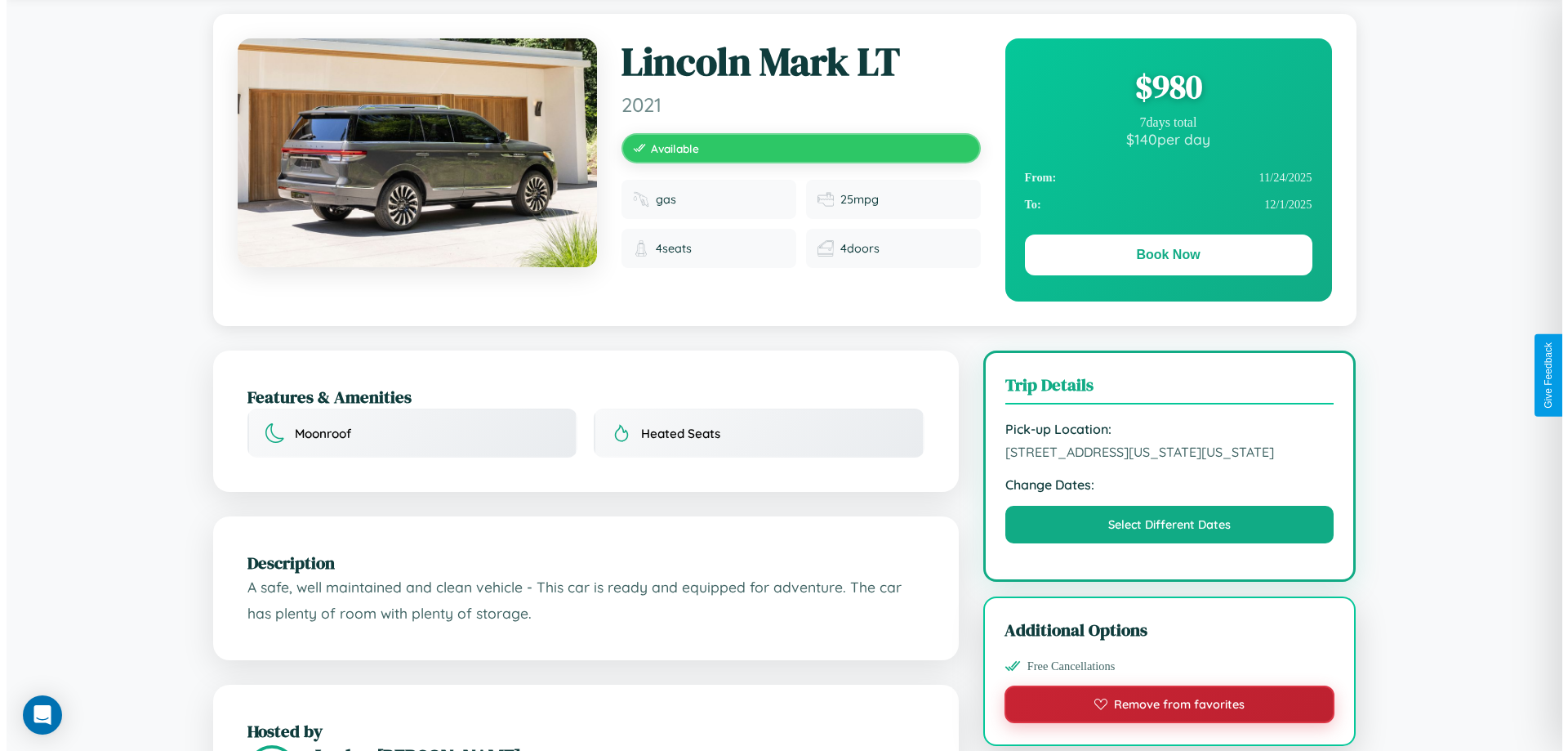
scroll to position [0, 0]
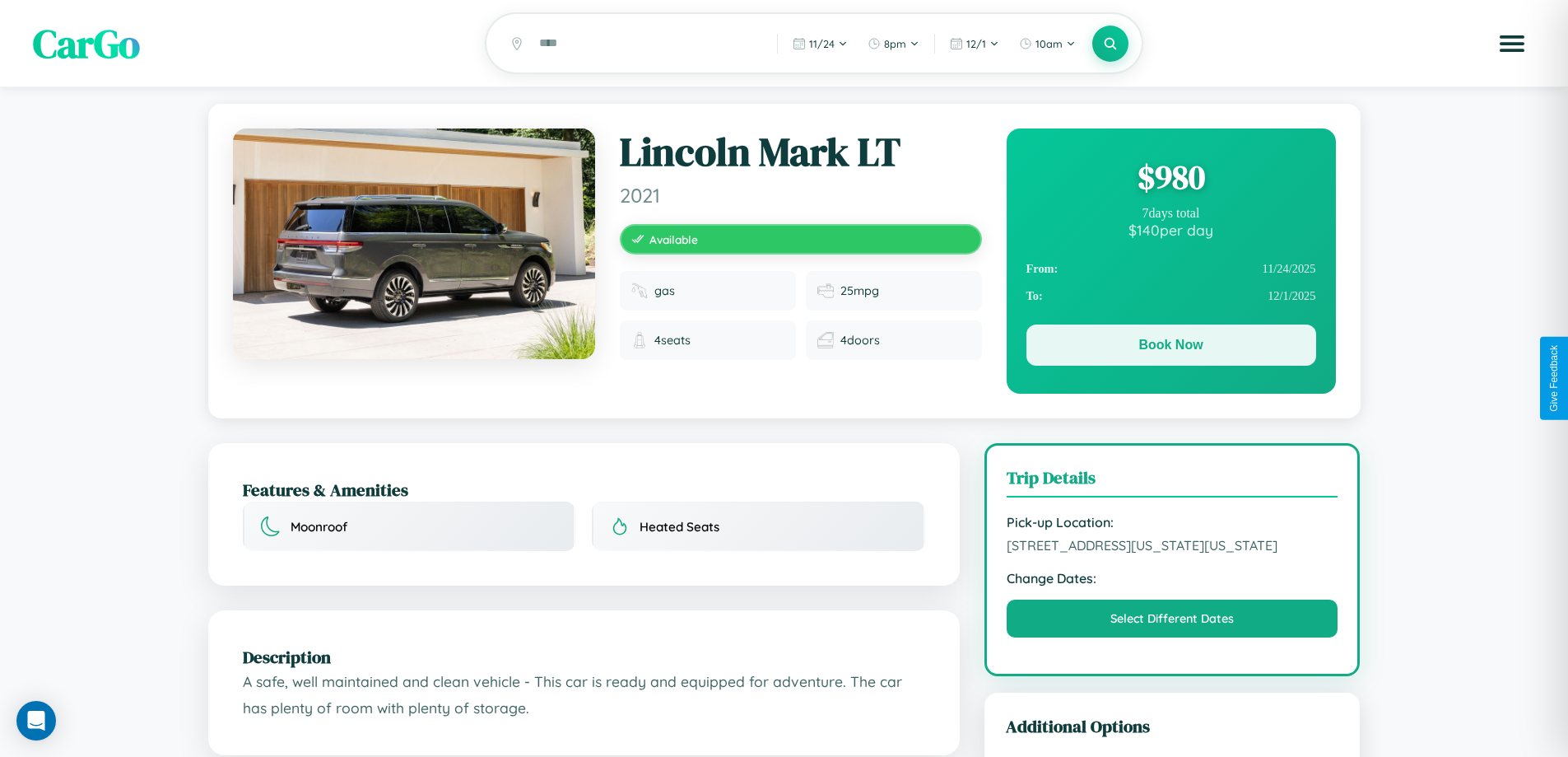
click at [1170, 347] on button "Book Now" at bounding box center [1171, 345] width 290 height 41
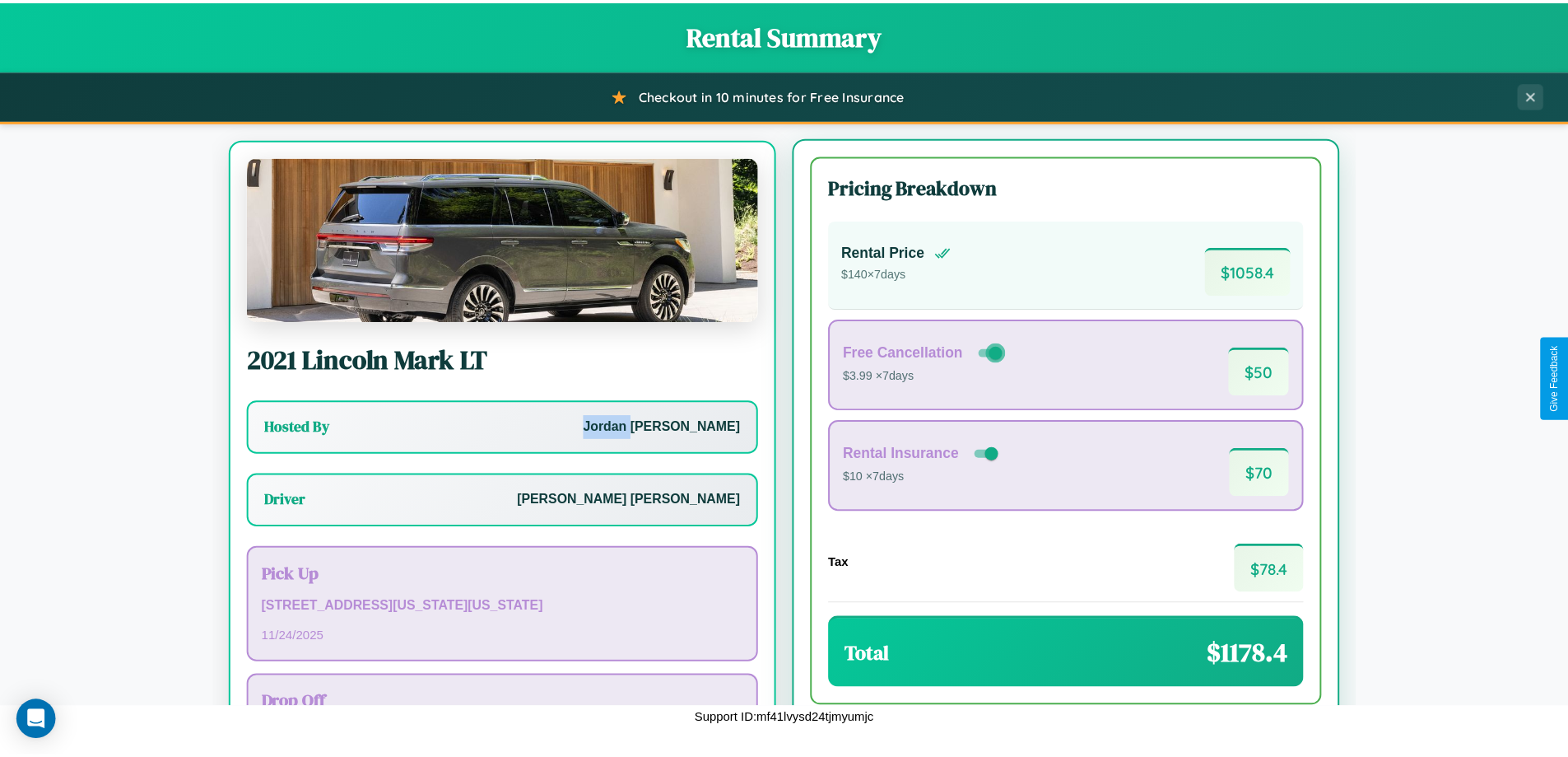
scroll to position [77, 0]
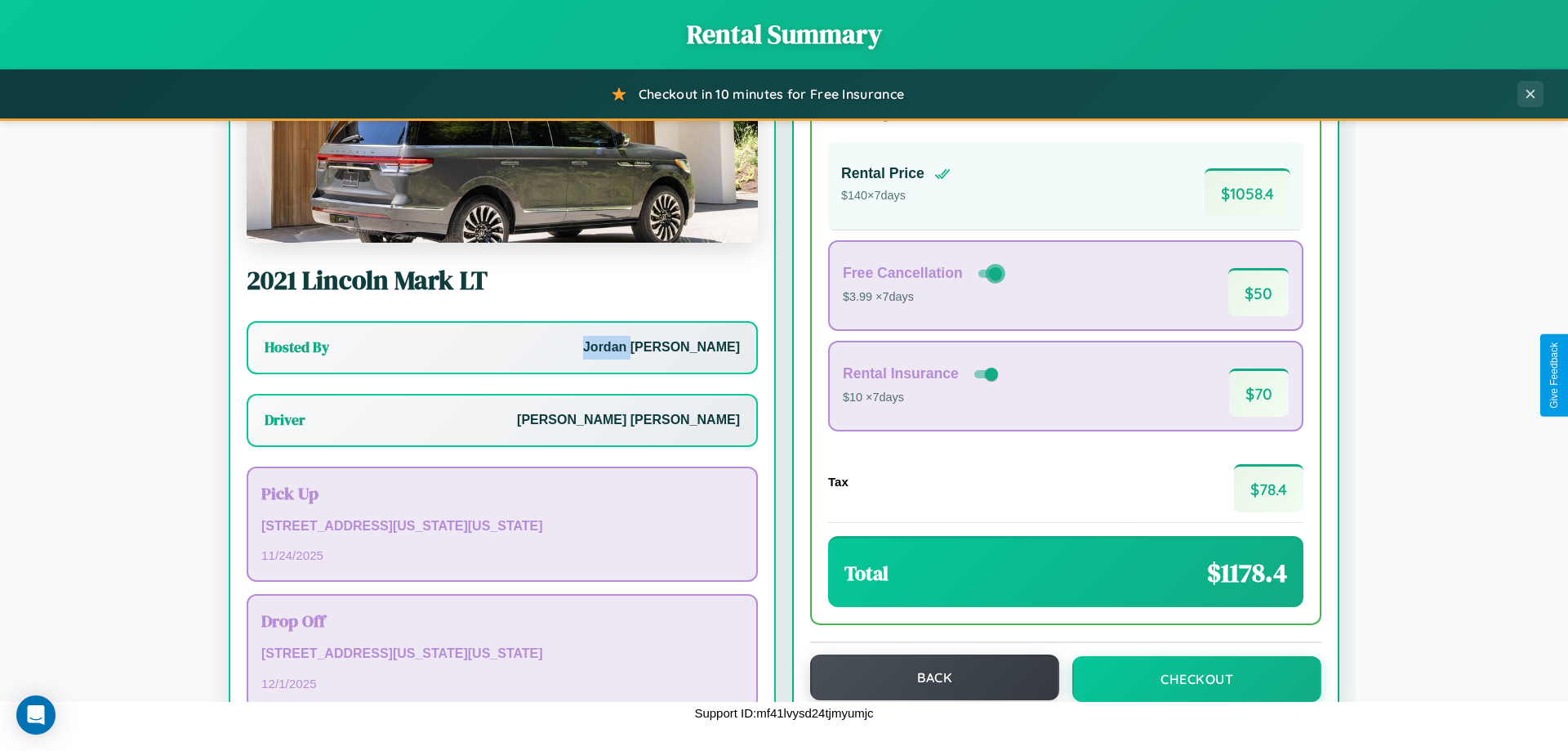
click at [927, 677] on button "Back" at bounding box center [934, 677] width 249 height 46
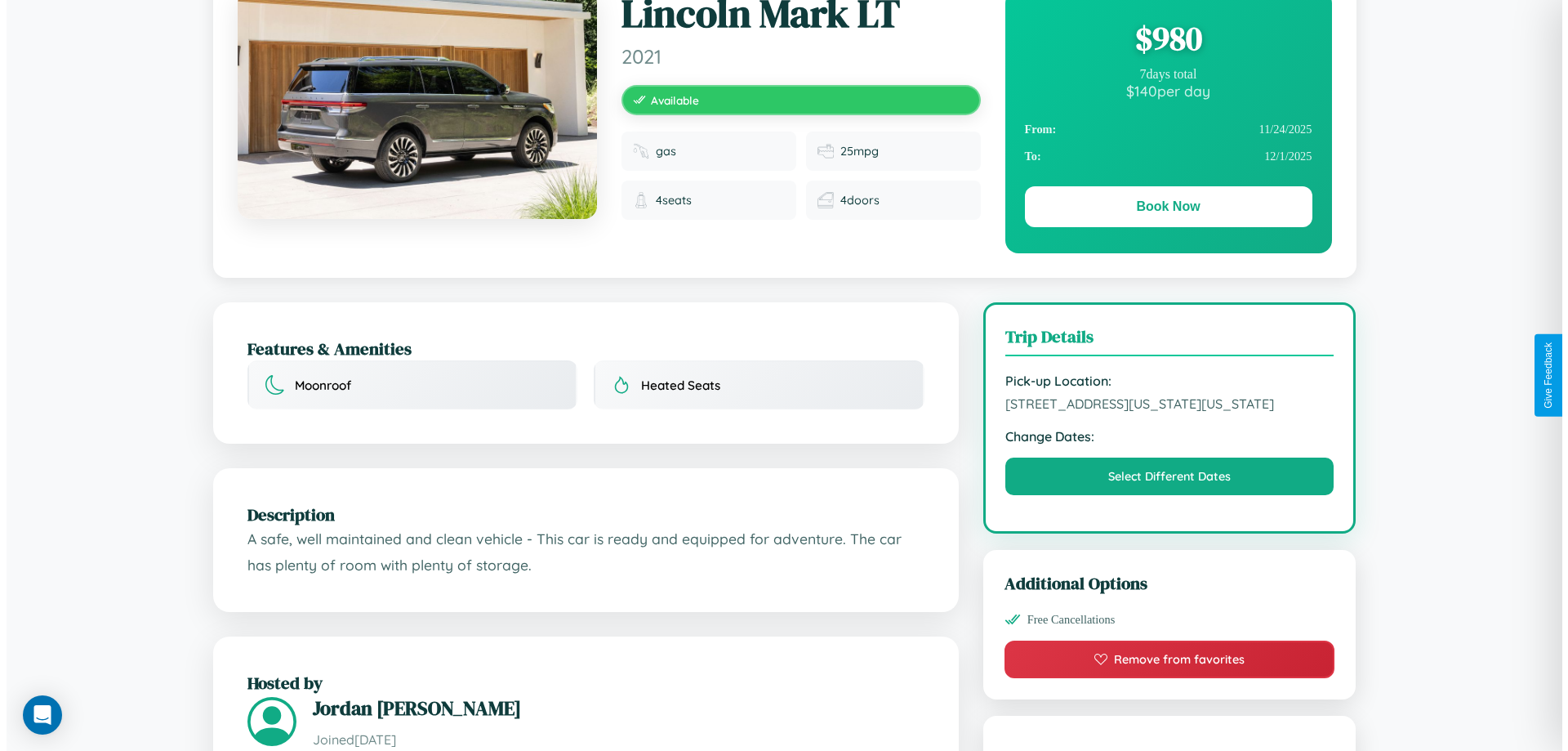
scroll to position [441, 0]
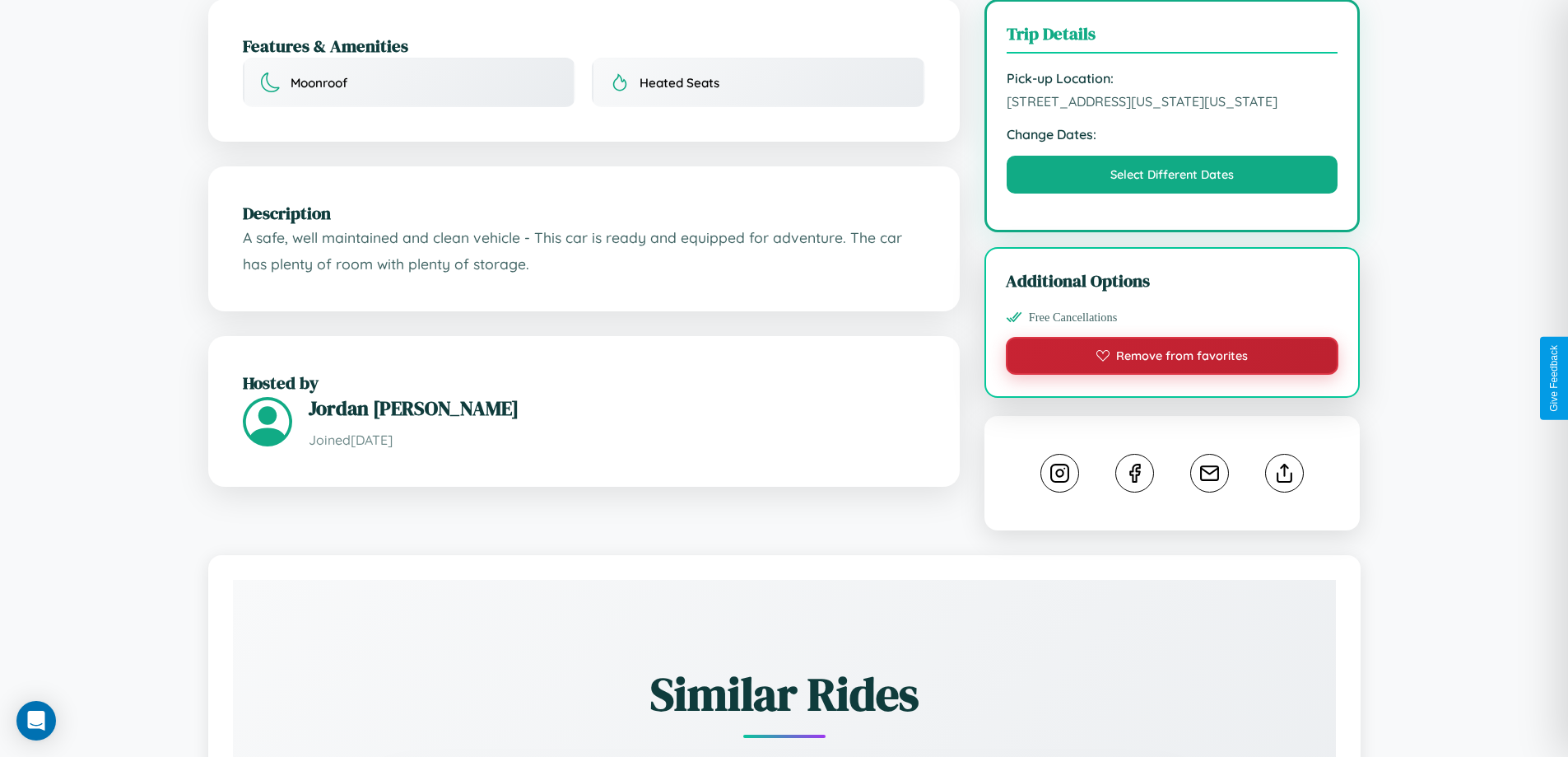
click at [1172, 374] on button "Remove from favorites" at bounding box center [1173, 356] width 334 height 38
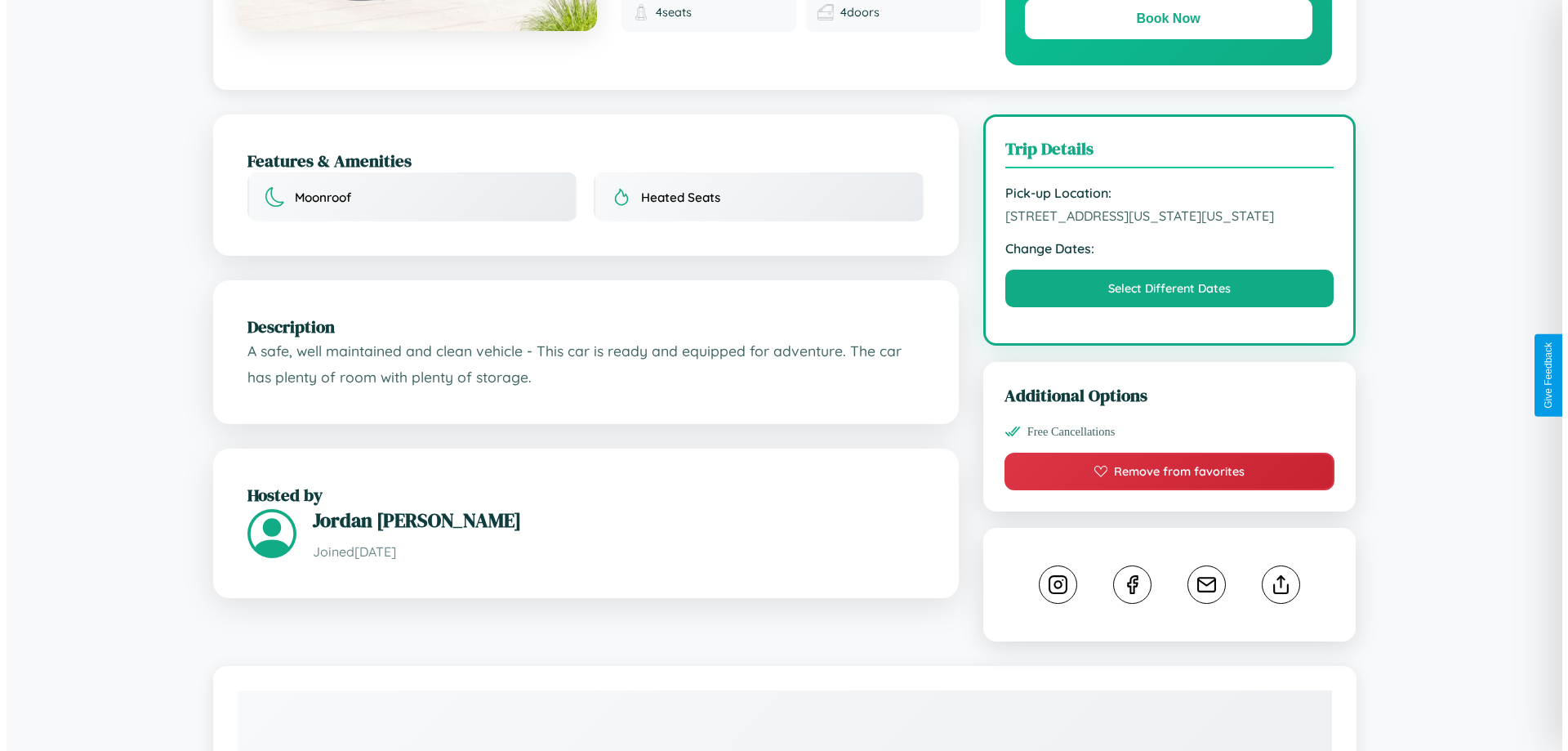
scroll to position [441, 0]
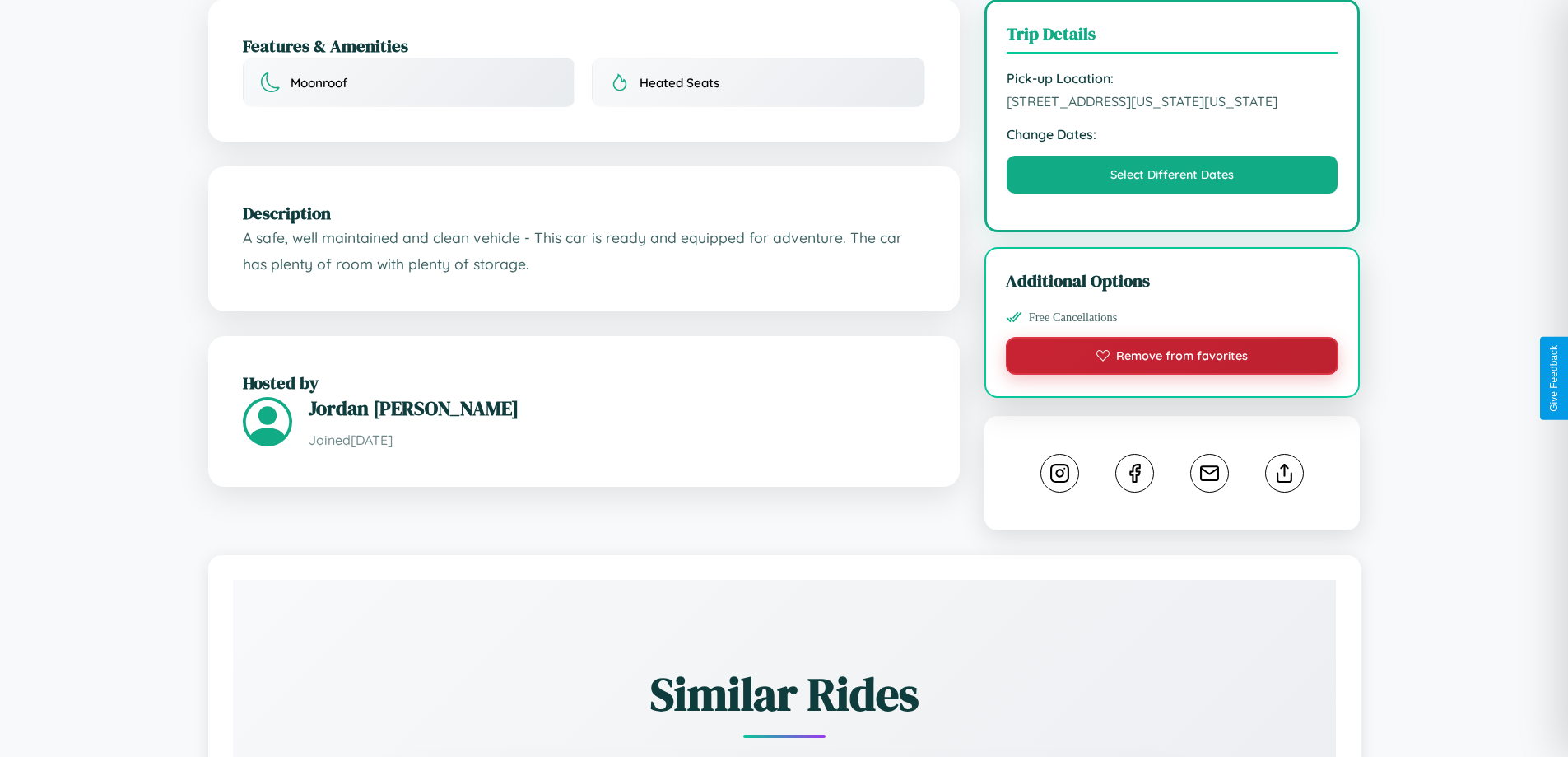
click at [1172, 374] on button "Remove from favorites" at bounding box center [1173, 356] width 334 height 38
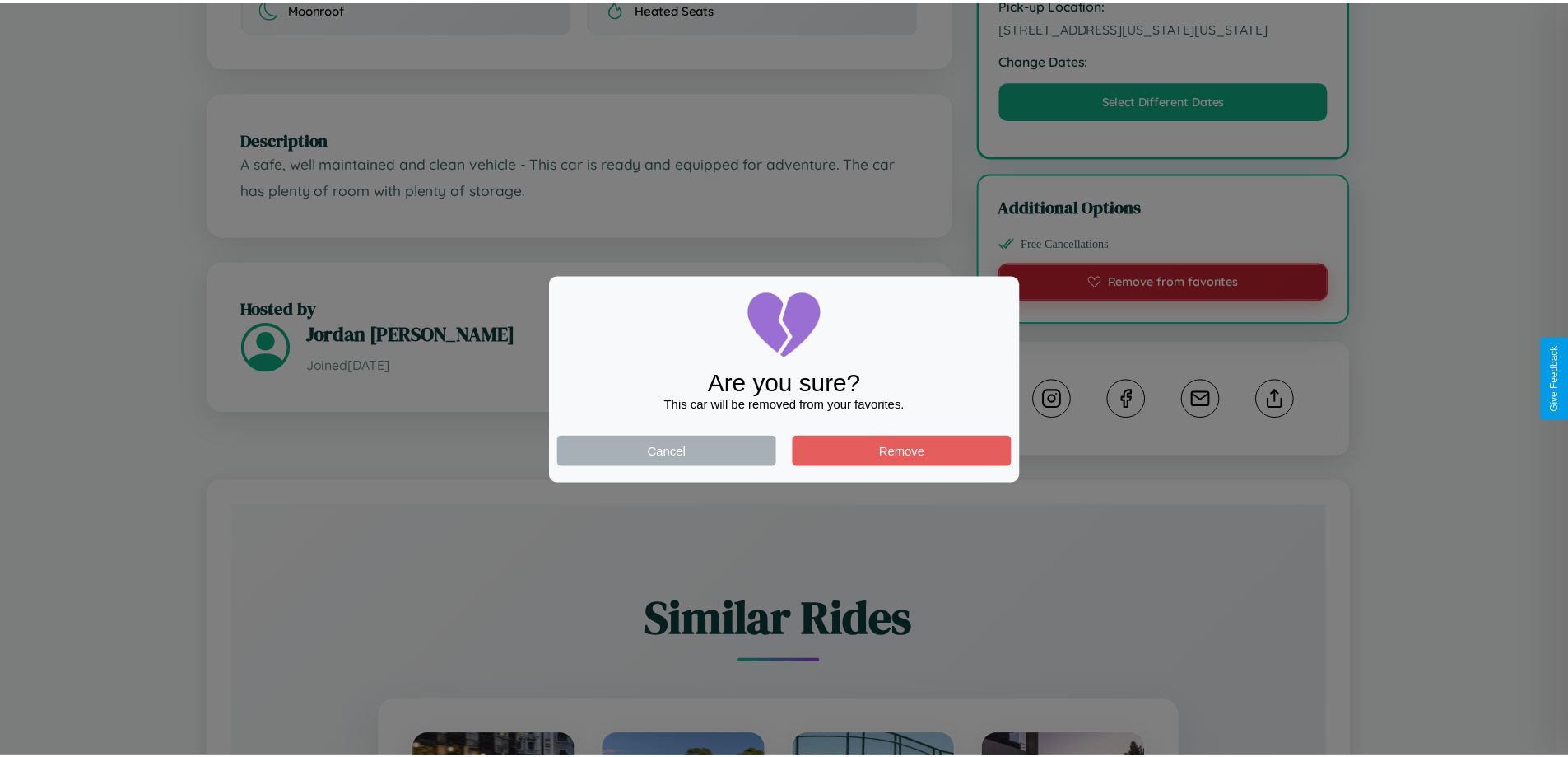
scroll to position [557, 0]
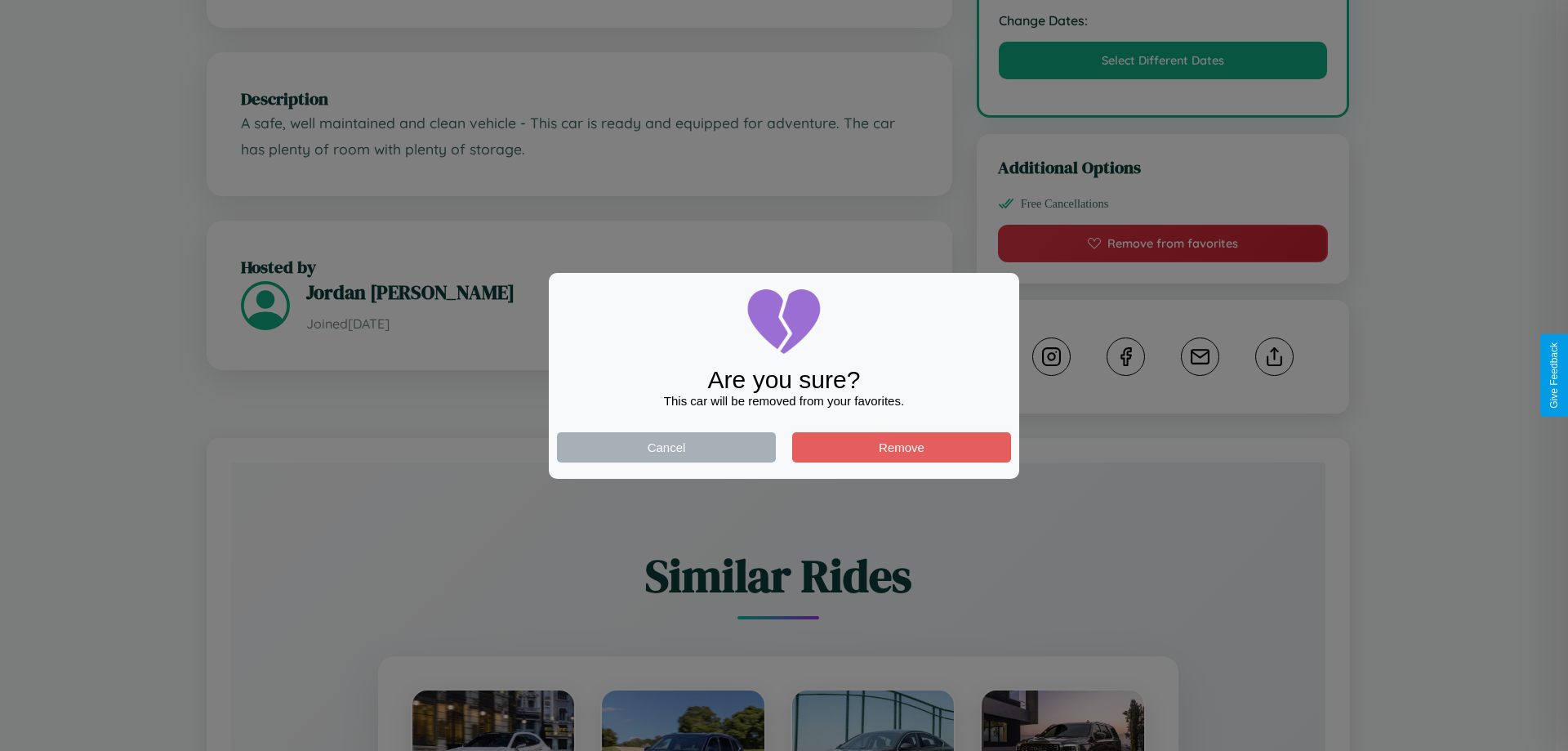
click at [1274, 375] on div at bounding box center [784, 376] width 1568 height 751
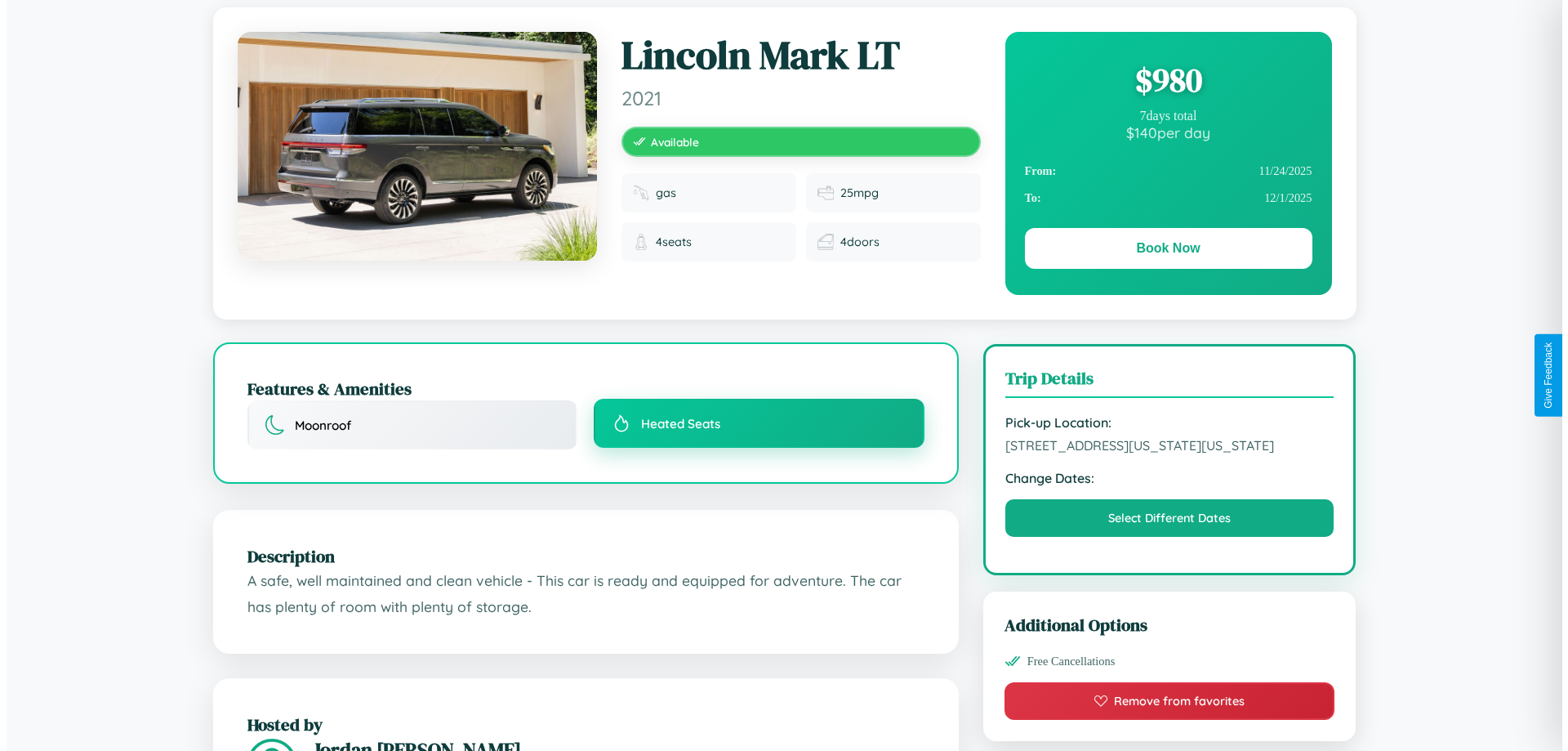
scroll to position [0, 0]
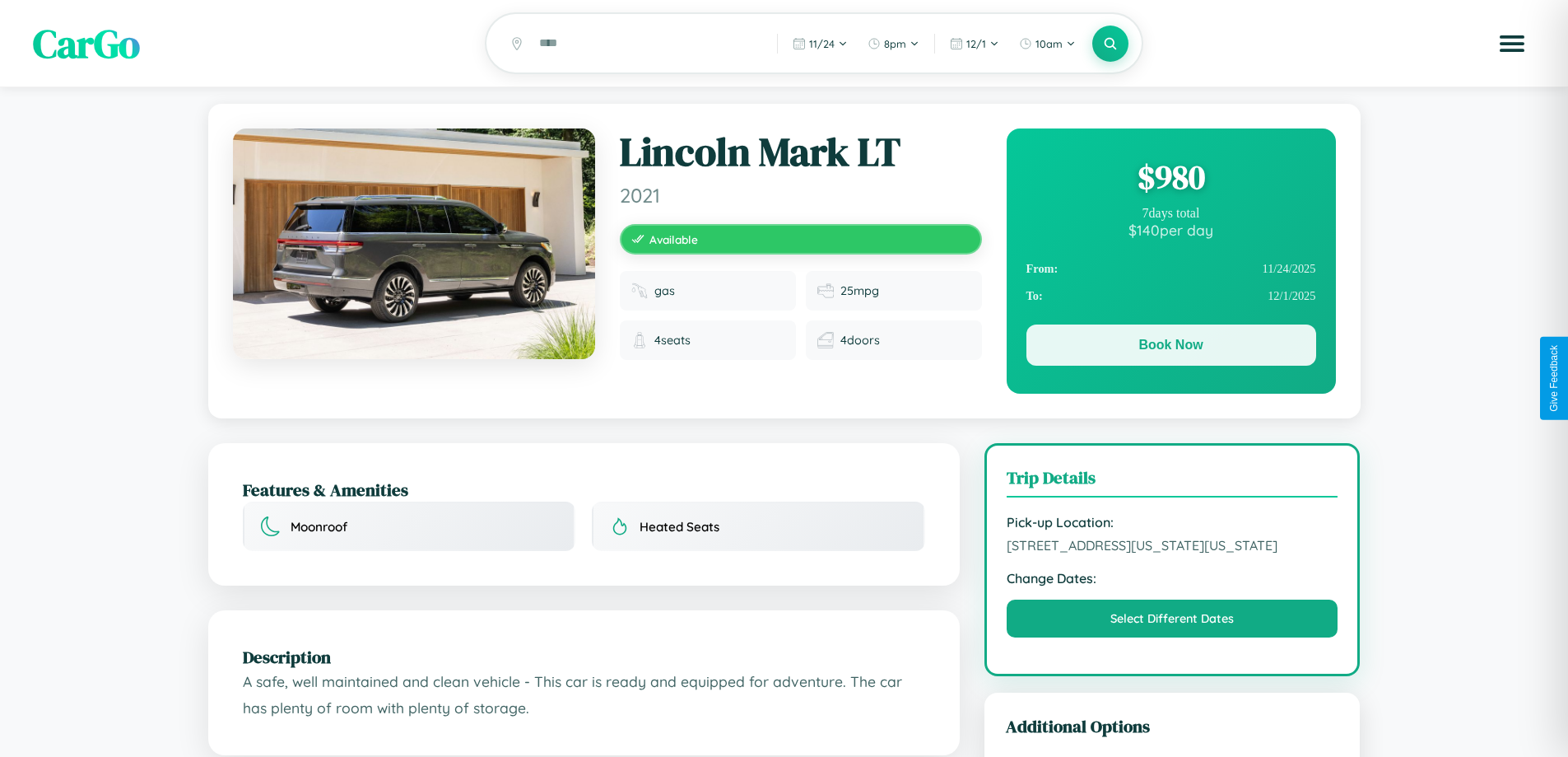
click at [1170, 349] on button "Book Now" at bounding box center [1171, 345] width 290 height 41
